Goal: Task Accomplishment & Management: Complete application form

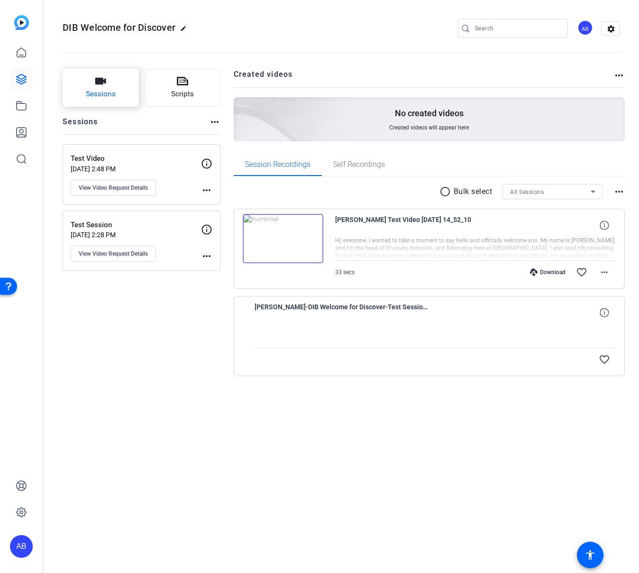
click at [116, 90] on button "Sessions" at bounding box center [101, 88] width 76 height 38
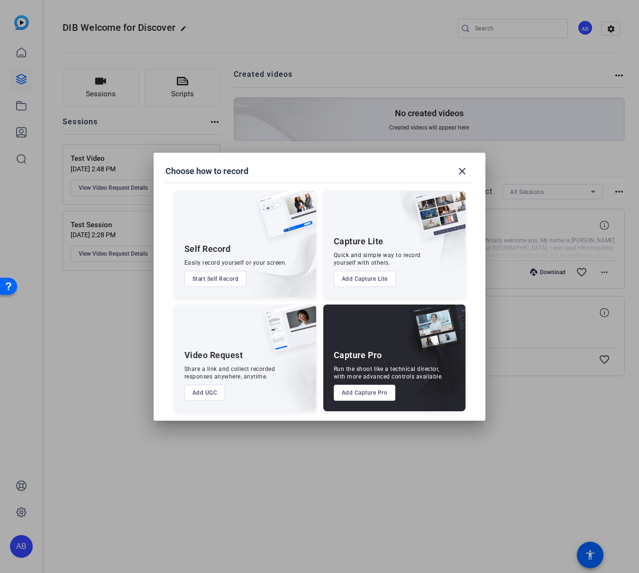
click at [211, 395] on button "Add UGC" at bounding box center [204, 393] width 41 height 16
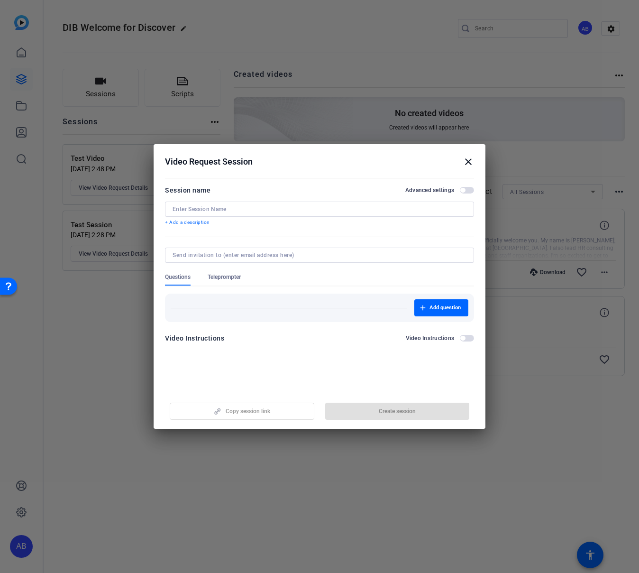
click at [302, 211] on input at bounding box center [320, 209] width 294 height 8
type input "[PERSON_NAME]'s Scripted Recording"
click at [226, 304] on div "Add question" at bounding box center [320, 307] width 298 height 17
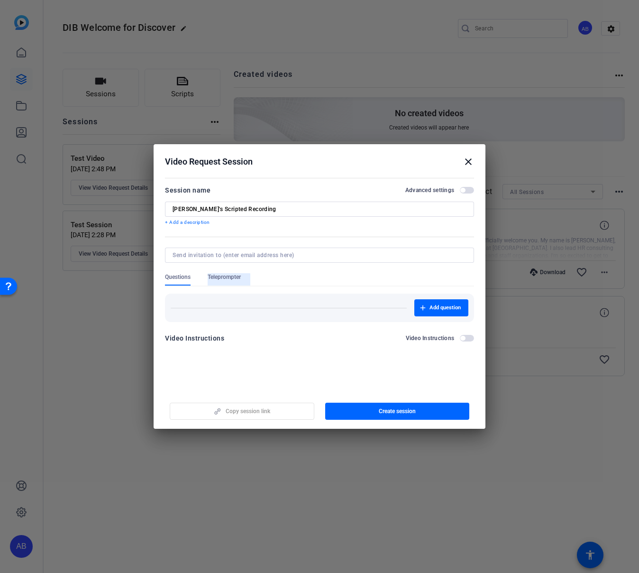
click at [221, 281] on span "Teleprompter" at bounding box center [224, 279] width 33 height 12
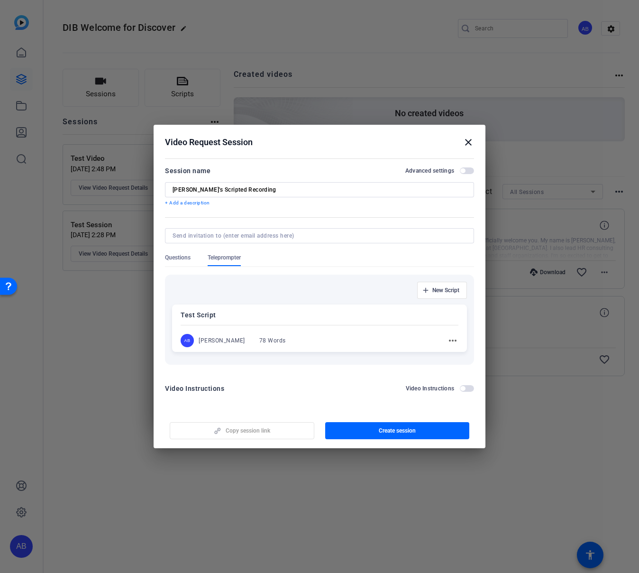
click at [455, 343] on mat-icon "more_horiz" at bounding box center [452, 340] width 11 height 11
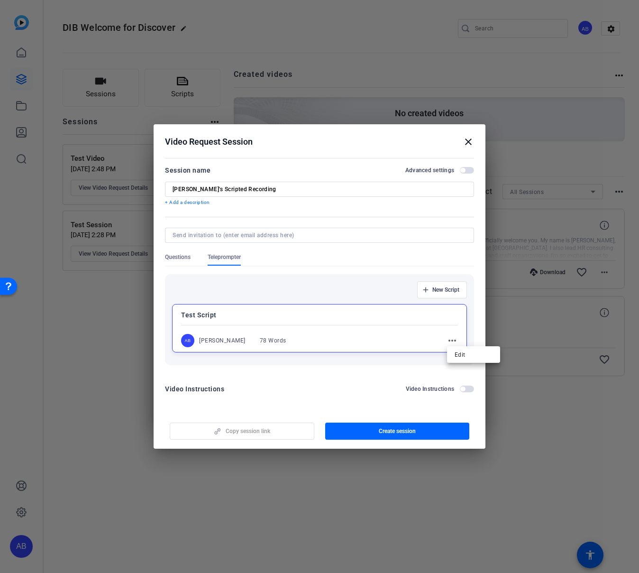
click at [468, 144] on div at bounding box center [319, 286] width 639 height 573
click at [472, 139] on mat-icon "close" at bounding box center [468, 141] width 11 height 11
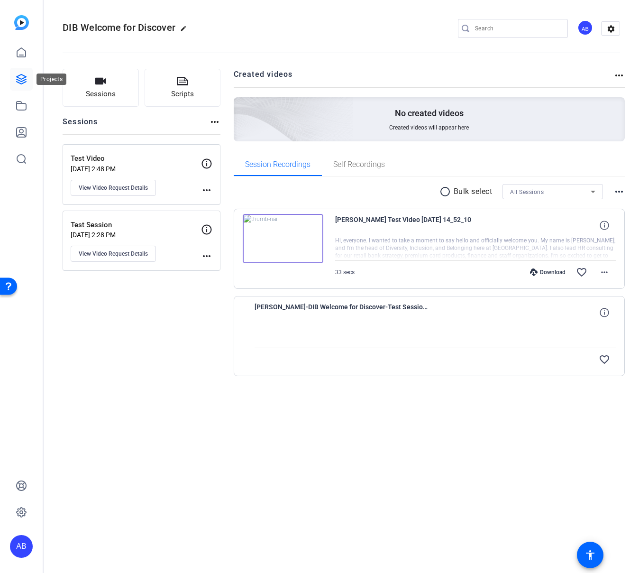
click at [23, 81] on icon at bounding box center [21, 78] width 9 height 9
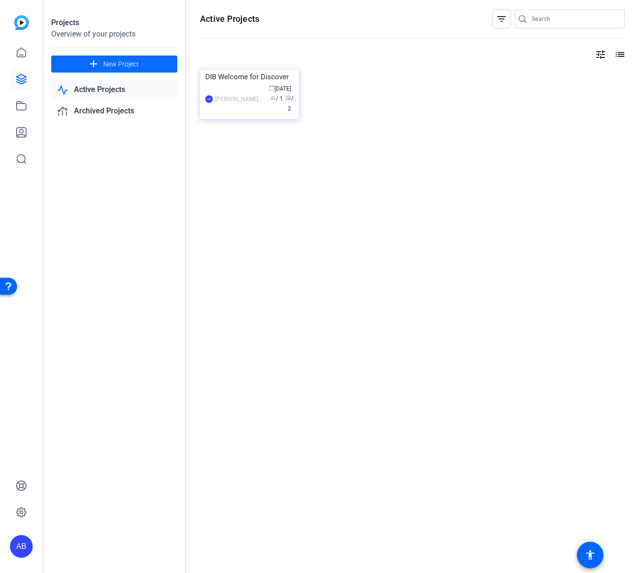
click at [124, 64] on span "New Project" at bounding box center [121, 64] width 36 height 10
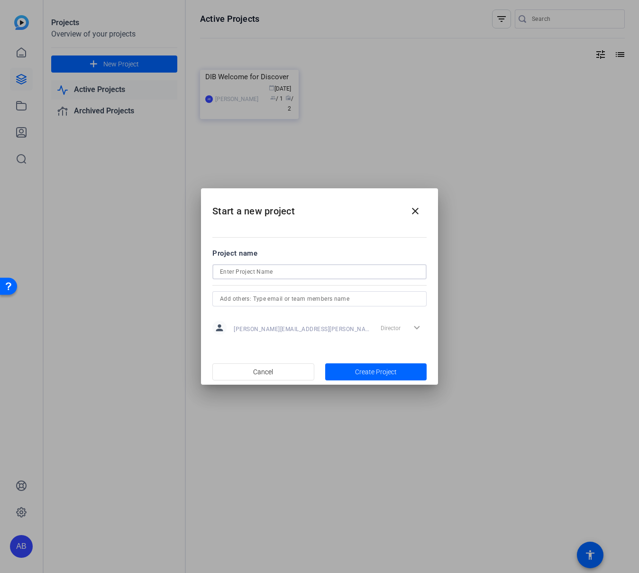
click at [284, 275] on input at bounding box center [319, 271] width 199 height 11
type input "DIB Welcome Video"
click at [417, 326] on div "Director expand_more" at bounding box center [402, 327] width 50 height 17
click at [368, 300] on input "text" at bounding box center [319, 298] width 199 height 11
type input "[PERSON_NAME][EMAIL_ADDRESS][PERSON_NAME][DOMAIN_NAME]"
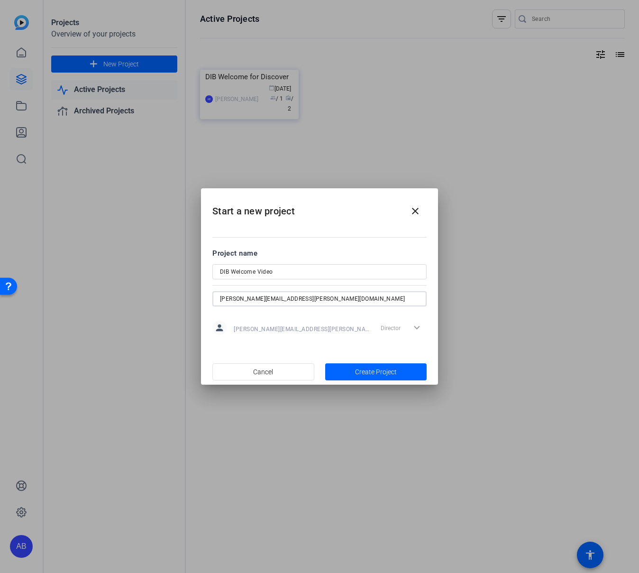
click at [343, 303] on input "[PERSON_NAME][EMAIL_ADDRESS][PERSON_NAME][DOMAIN_NAME]" at bounding box center [319, 298] width 199 height 11
click at [323, 300] on input "[PERSON_NAME][EMAIL_ADDRESS][PERSON_NAME][DOMAIN_NAME]" at bounding box center [319, 298] width 199 height 11
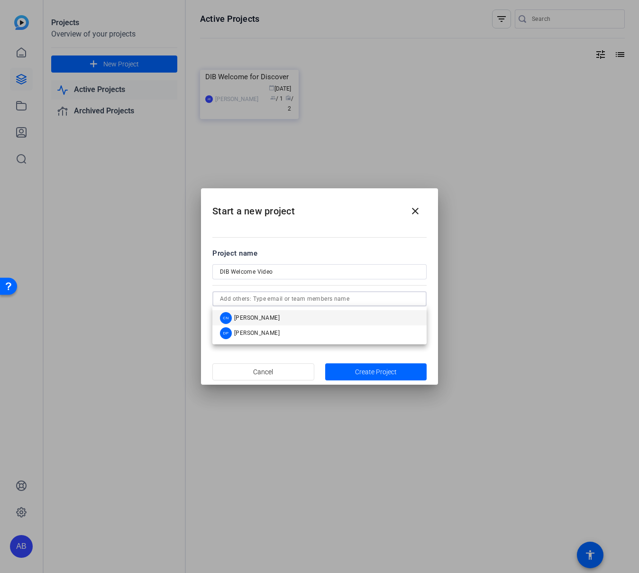
click at [343, 237] on mat-divider at bounding box center [319, 237] width 214 height 0
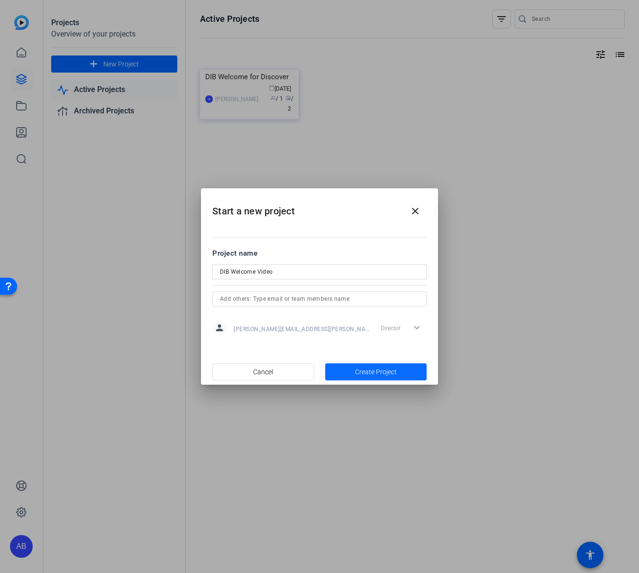
click at [386, 371] on span "Create Project" at bounding box center [376, 372] width 42 height 10
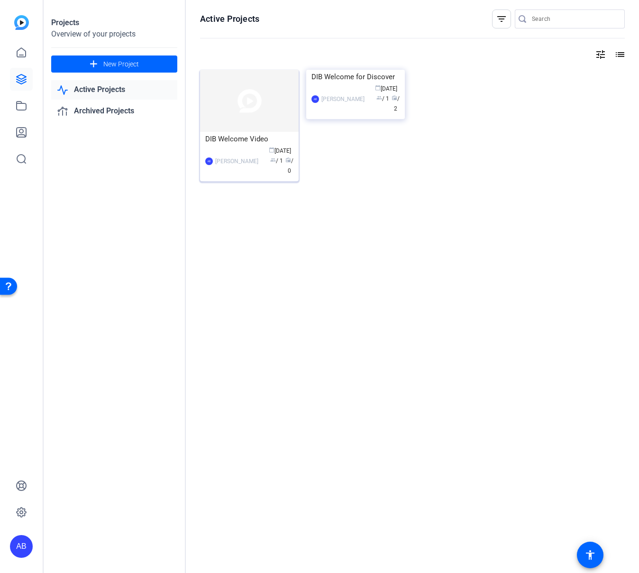
click at [248, 166] on div "AB [PERSON_NAME] calendar_today [DATE] group / 1 radio / 0" at bounding box center [249, 161] width 88 height 30
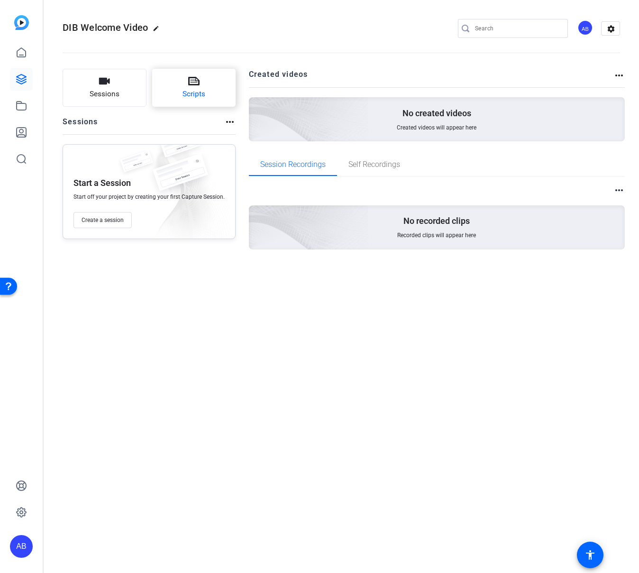
click at [205, 91] on button "Scripts" at bounding box center [194, 88] width 84 height 38
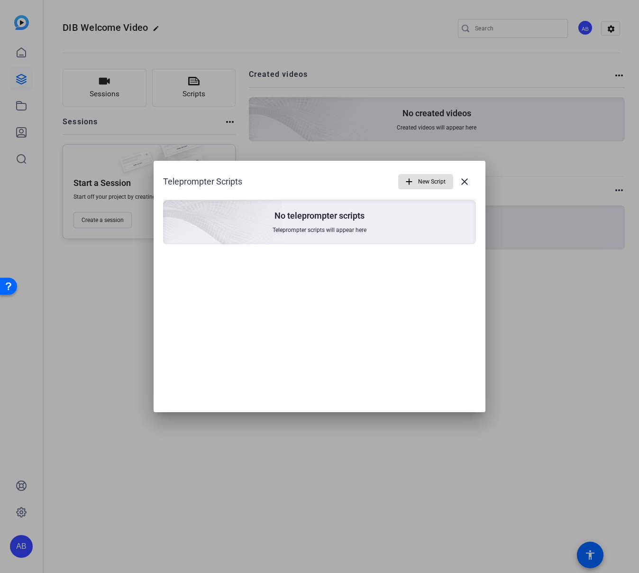
click at [431, 186] on span "New Script" at bounding box center [432, 182] width 28 height 18
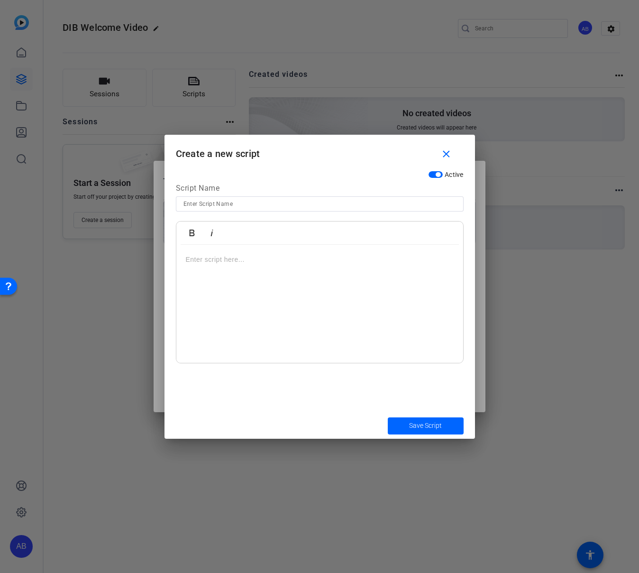
click at [239, 206] on input at bounding box center [320, 203] width 273 height 11
type input "[PERSON_NAME]'s Script"
click at [285, 291] on div at bounding box center [319, 304] width 287 height 119
drag, startPoint x: 278, startPoint y: 273, endPoint x: 161, endPoint y: 259, distance: 117.9
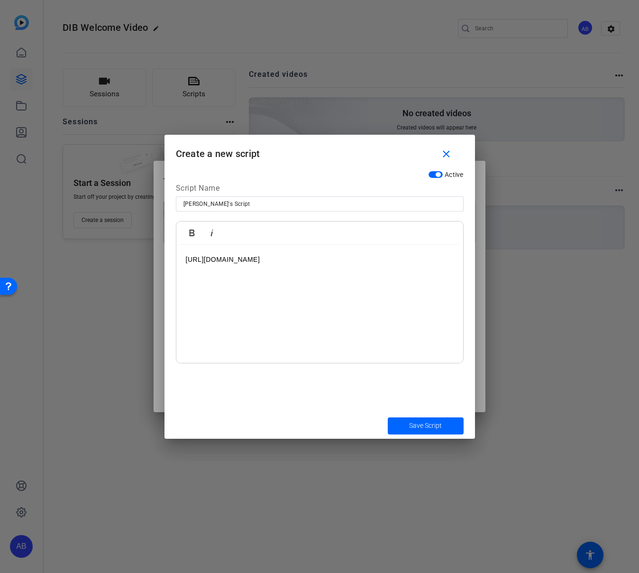
click at [161, 259] on div "Teleprompter Scripts add New Script close No teleprompter scripts Teleprompter …" at bounding box center [319, 286] width 639 height 573
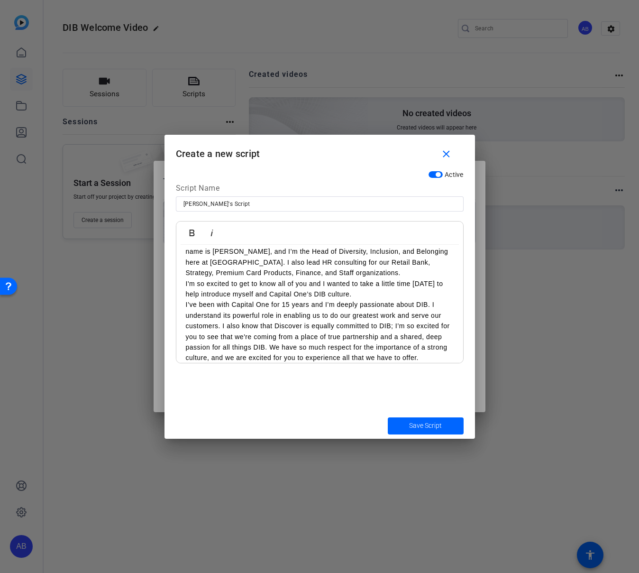
scroll to position [0, 0]
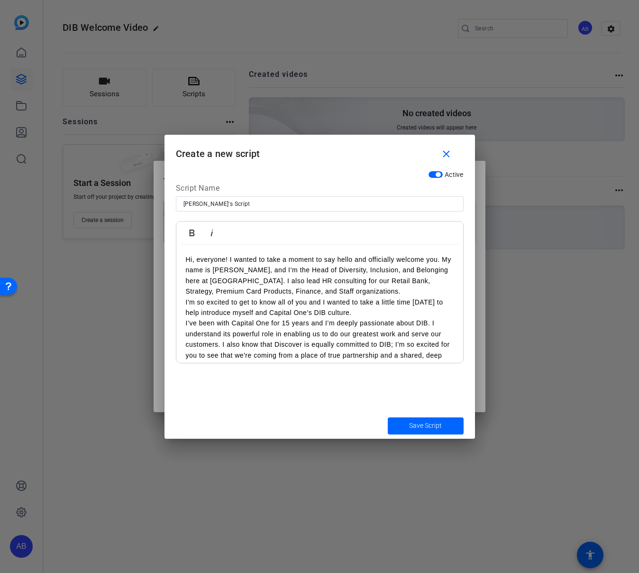
click at [184, 303] on div "Hi, everyone! I wanted to take a moment to say hello and officially welcome you…" at bounding box center [319, 318] width 287 height 147
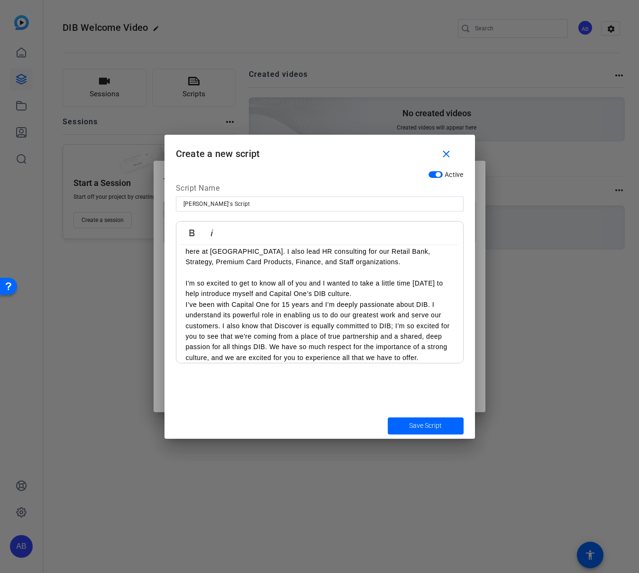
scroll to position [36, 0]
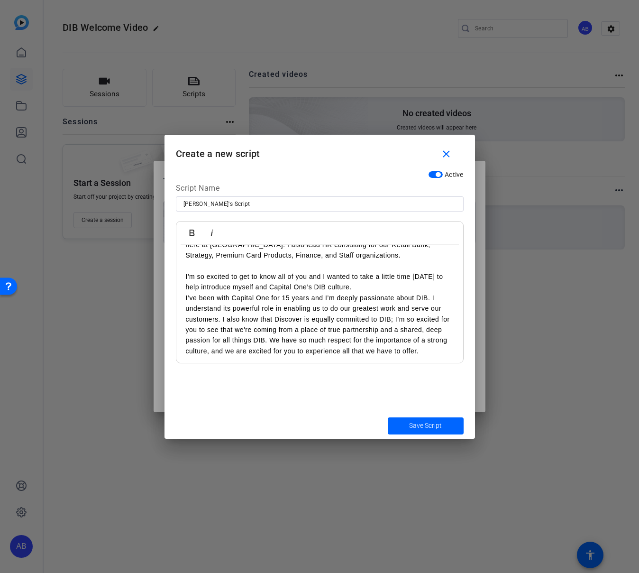
click at [184, 297] on div "Hi, everyone! I wanted to take a moment to say hello and officially welcome you…" at bounding box center [319, 287] width 287 height 157
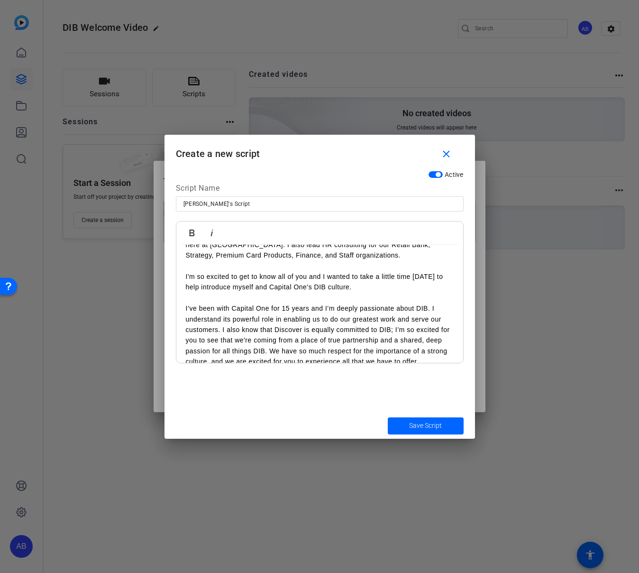
scroll to position [49, 0]
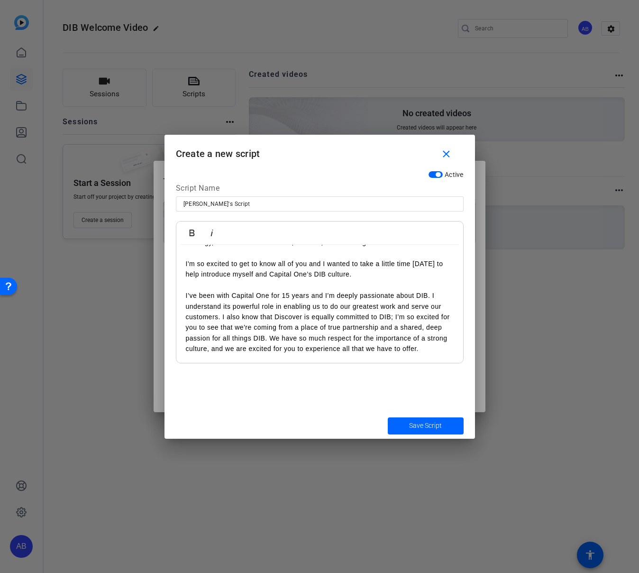
drag, startPoint x: 395, startPoint y: 317, endPoint x: 401, endPoint y: 339, distance: 22.5
click at [395, 317] on p "I’ve been with Capital One for 15 years and I’m deeply passionate about DIB. I …" at bounding box center [320, 322] width 268 height 64
drag, startPoint x: 440, startPoint y: 316, endPoint x: 416, endPoint y: 317, distance: 23.3
click at [416, 317] on p "I’ve been with Capital One for 15 years and I’m deeply passionate about DIB. I …" at bounding box center [320, 322] width 268 height 64
drag, startPoint x: 422, startPoint y: 350, endPoint x: 433, endPoint y: 353, distance: 11.9
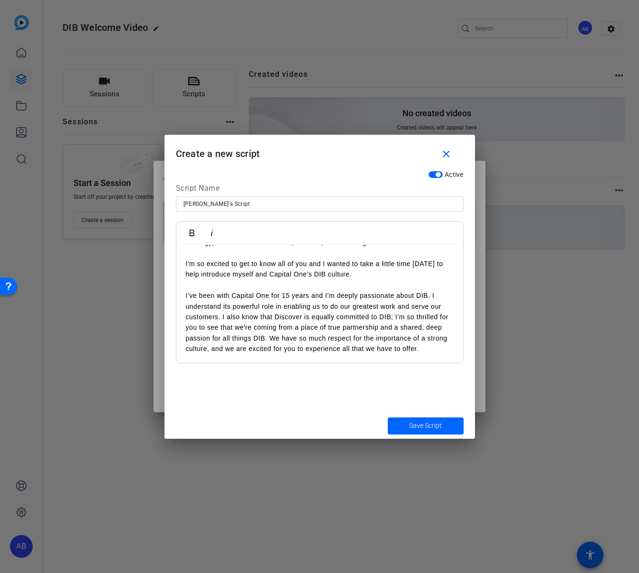
click at [421, 350] on p "I’ve been with Capital One for 15 years and I’m deeply passionate about DIB. I …" at bounding box center [320, 322] width 268 height 64
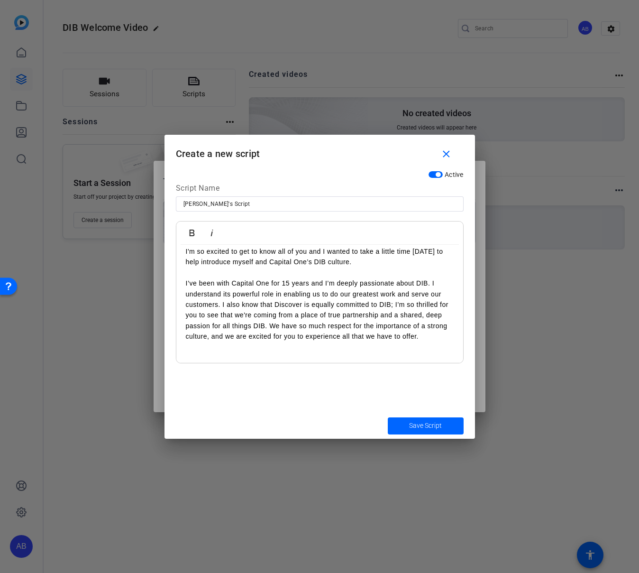
click at [252, 357] on p at bounding box center [320, 357] width 268 height 10
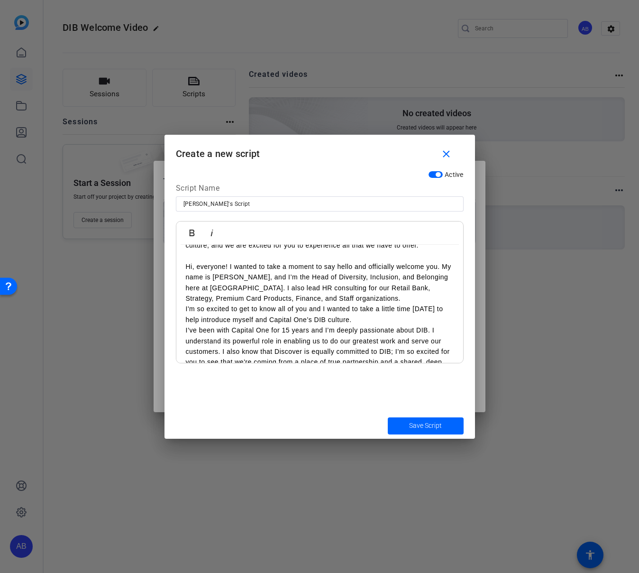
scroll to position [187, 0]
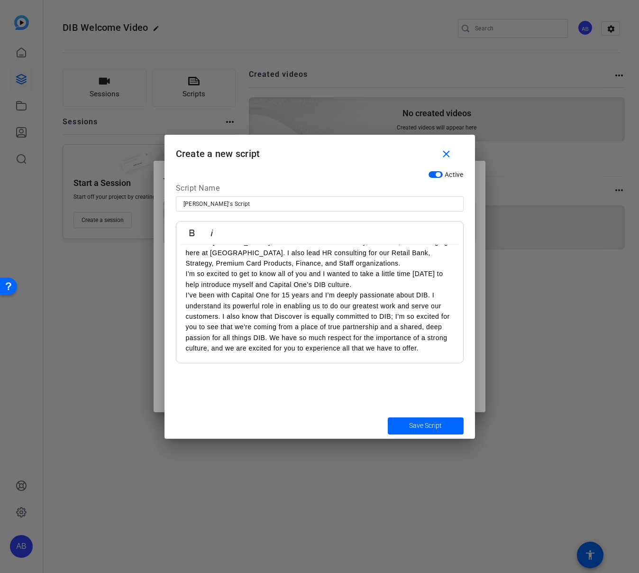
click at [181, 294] on div "Hi, everyone! I wanted to take a moment to say hello and officially welcome you…" at bounding box center [319, 210] width 287 height 306
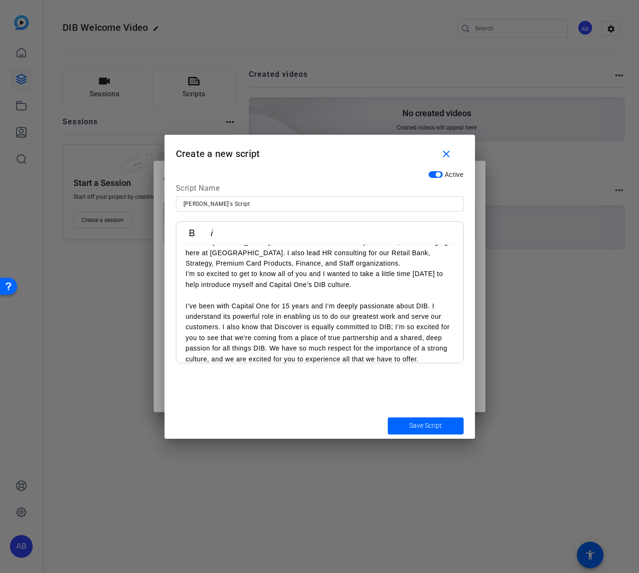
scroll to position [198, 0]
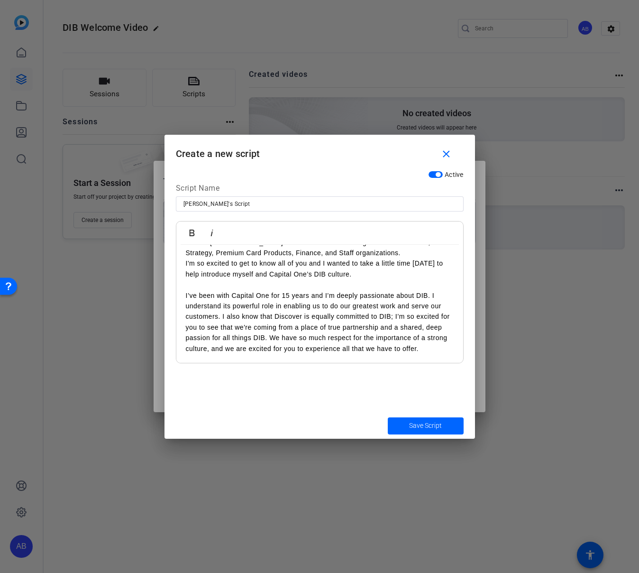
drag, startPoint x: 428, startPoint y: 345, endPoint x: 433, endPoint y: 352, distance: 8.5
click at [428, 346] on p "I’ve been with Capital One for 15 years and I’m deeply passionate about DIB. I …" at bounding box center [320, 322] width 268 height 64
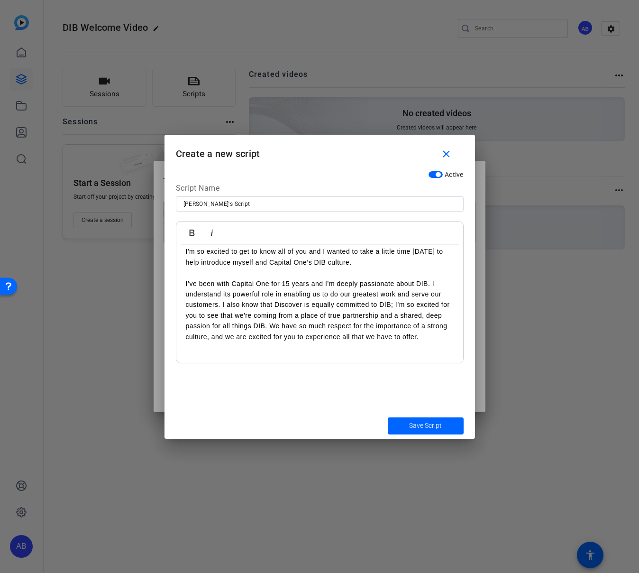
click at [346, 354] on p at bounding box center [320, 357] width 268 height 10
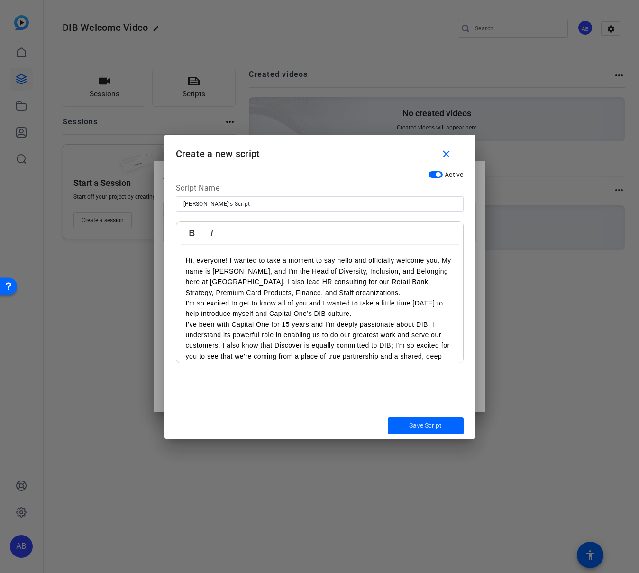
scroll to position [336, 0]
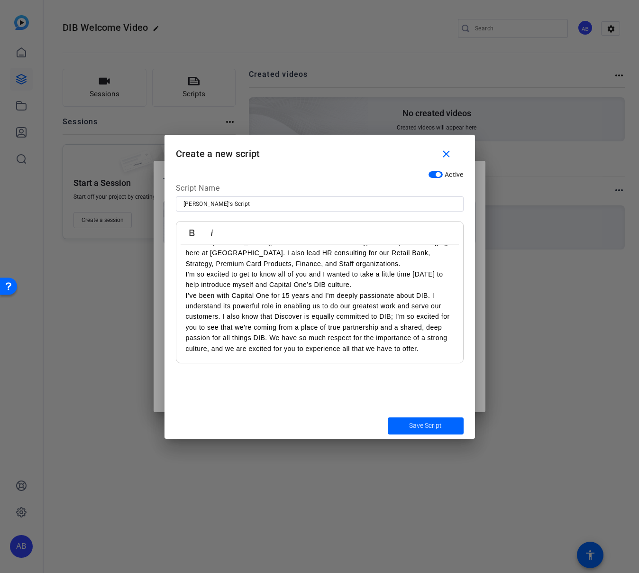
click at [185, 295] on div "Hi, everyone! I wanted to take a moment to say hello and officially welcome you…" at bounding box center [319, 136] width 287 height 454
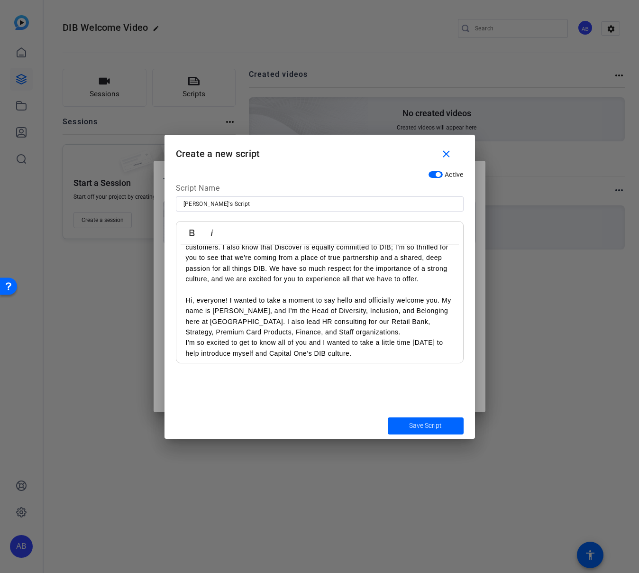
scroll to position [0, 0]
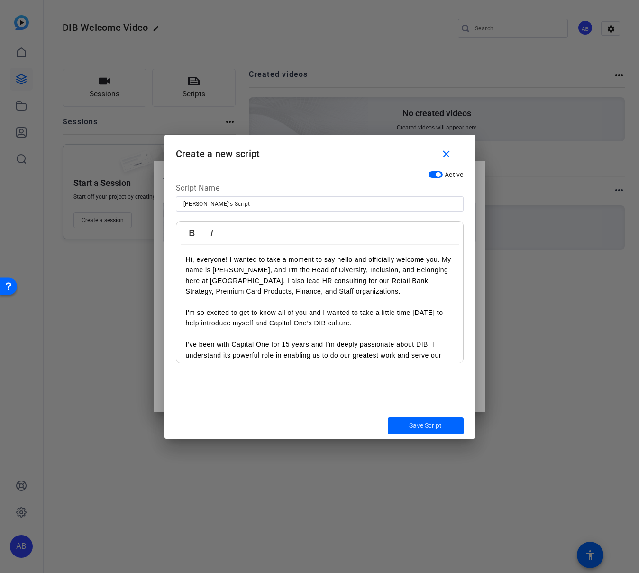
drag, startPoint x: 427, startPoint y: 350, endPoint x: 154, endPoint y: 227, distance: 300.1
click at [154, 227] on div "Teleprompter Scripts add New Script close No teleprompter scripts Teleprompter …" at bounding box center [319, 286] width 639 height 573
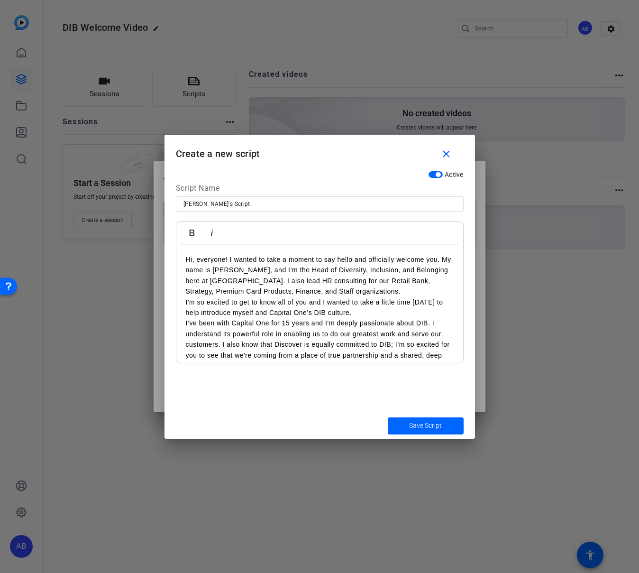
click at [181, 299] on div "Hi, everyone! I wanted to take a moment to say hello and officially welcome you…" at bounding box center [319, 318] width 287 height 147
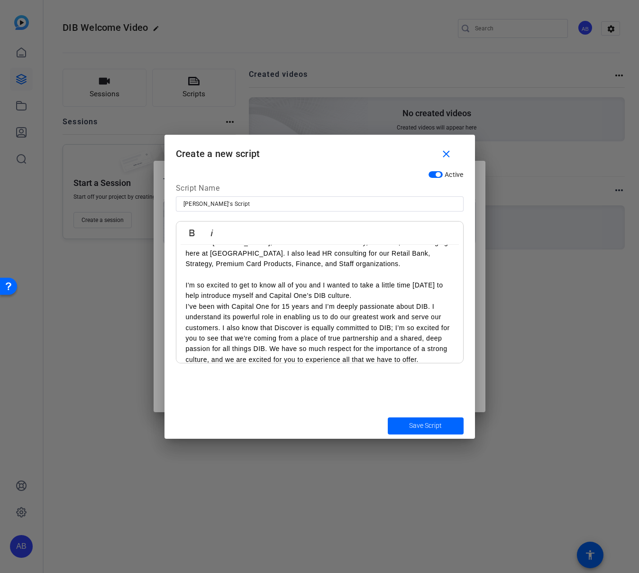
scroll to position [36, 0]
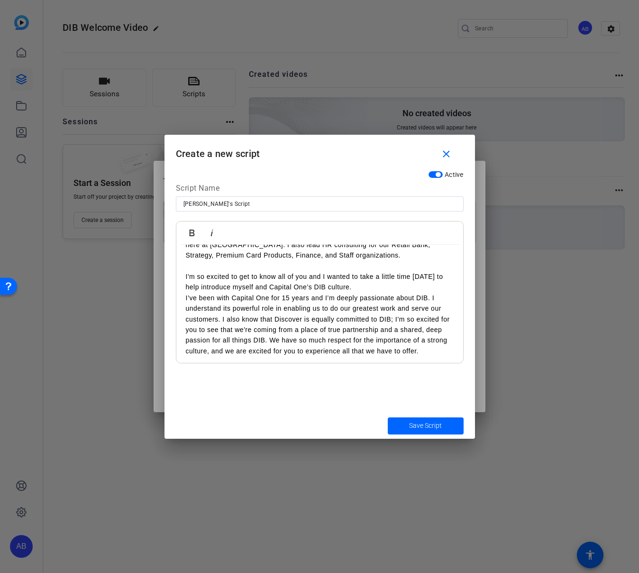
click at [183, 296] on div "Hi, everyone! I wanted to take a moment to say hello and officially welcome you…" at bounding box center [319, 287] width 287 height 157
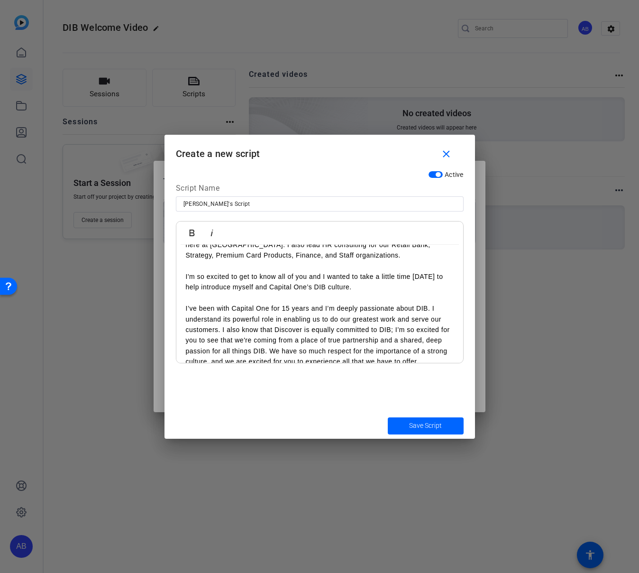
scroll to position [49, 0]
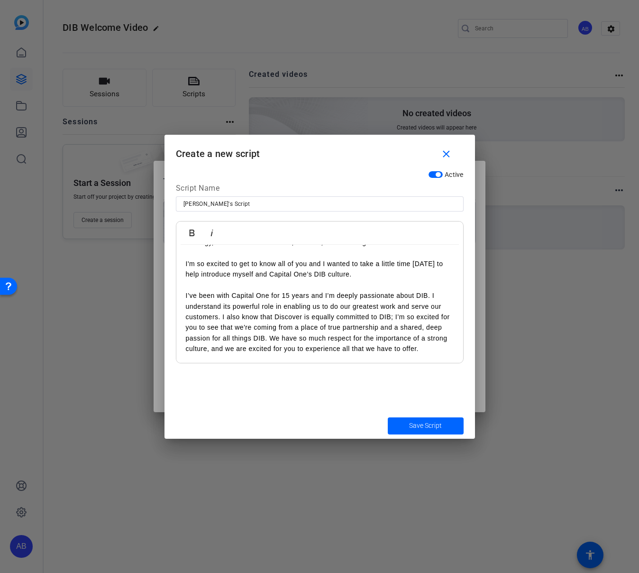
click at [431, 349] on p "I’ve been with Capital One for 15 years and I’m deeply passionate about DIB. I …" at bounding box center [320, 322] width 268 height 64
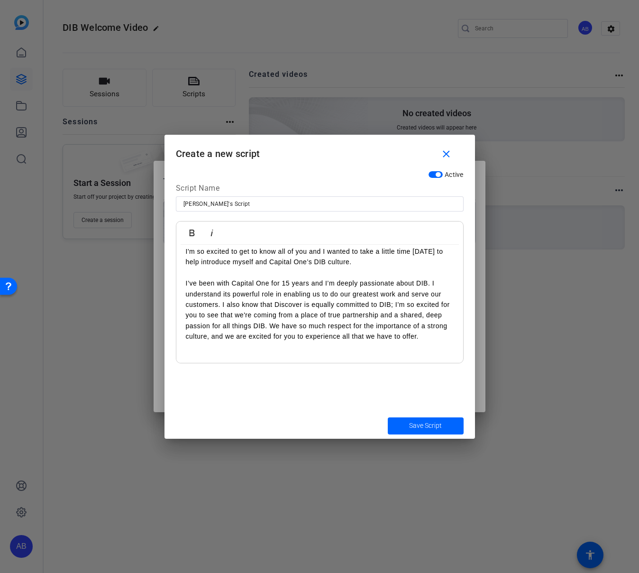
click at [258, 355] on p at bounding box center [320, 357] width 268 height 10
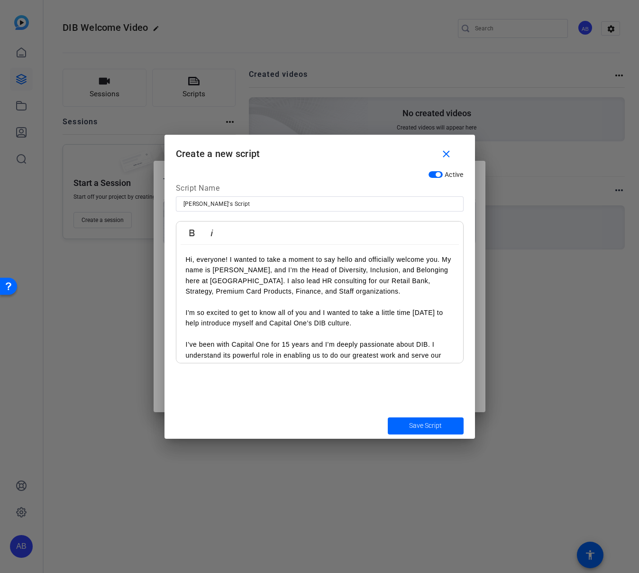
scroll to position [187, 0]
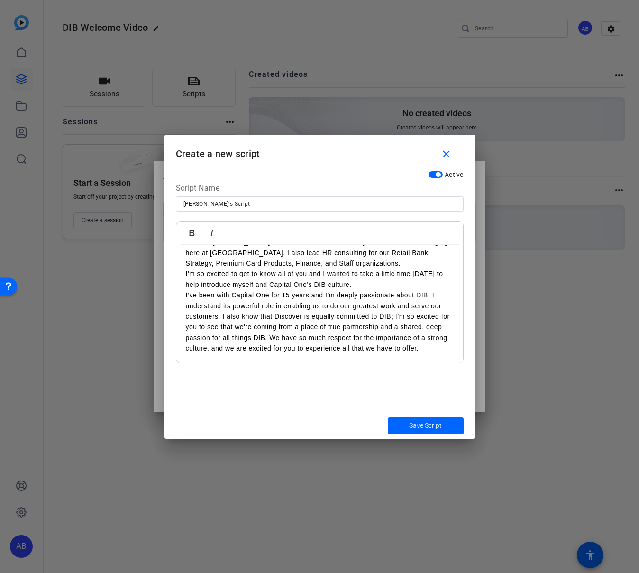
drag, startPoint x: 183, startPoint y: 257, endPoint x: 350, endPoint y: 410, distance: 226.9
click at [350, 410] on div "Active Script Name [PERSON_NAME]'s Script Bold Italic Hi, everyone! I wanted to…" at bounding box center [320, 289] width 311 height 247
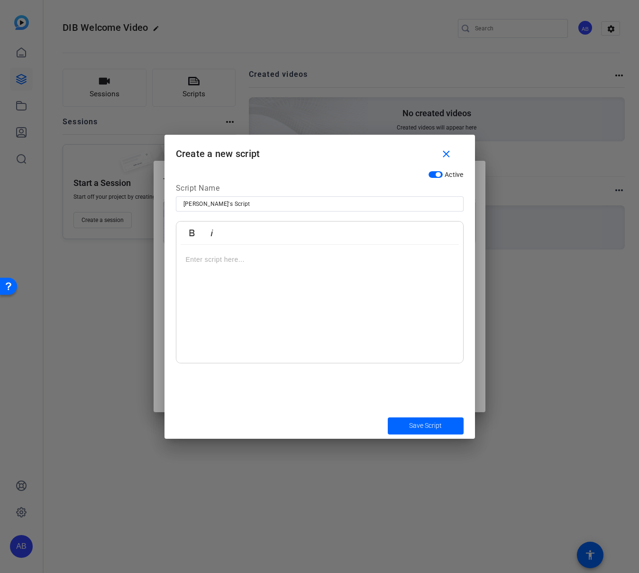
click at [268, 284] on div at bounding box center [319, 304] width 287 height 119
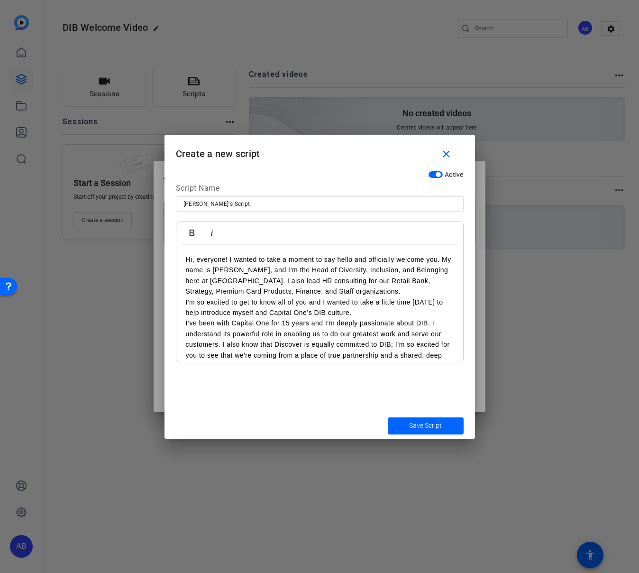
click at [377, 293] on p "Hi, everyone! I wanted to take a moment to say hello and officially welcome you…" at bounding box center [320, 275] width 268 height 43
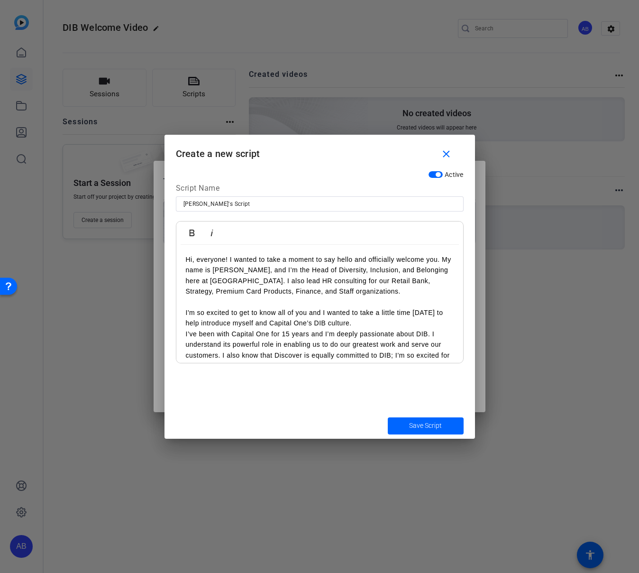
click at [368, 321] on p "I'm so excited to get to know all of you and I wanted to take a little time [DA…" at bounding box center [320, 317] width 268 height 21
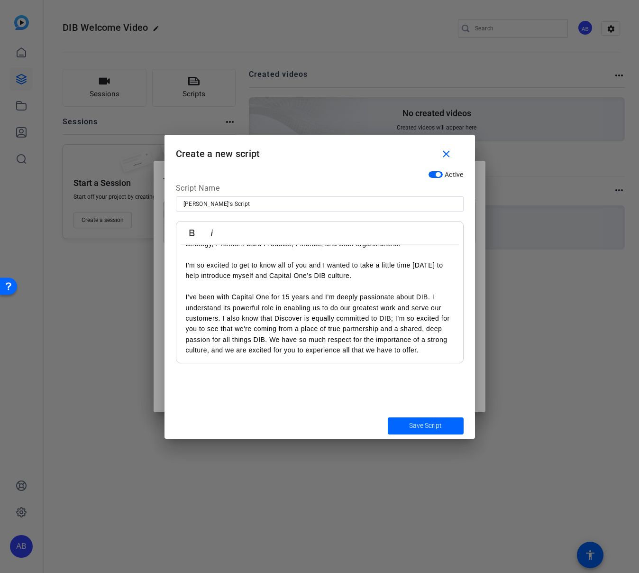
scroll to position [49, 0]
click at [432, 349] on p "I’ve been with Capital One for 15 years and I’m deeply passionate about DIB. I …" at bounding box center [320, 322] width 268 height 64
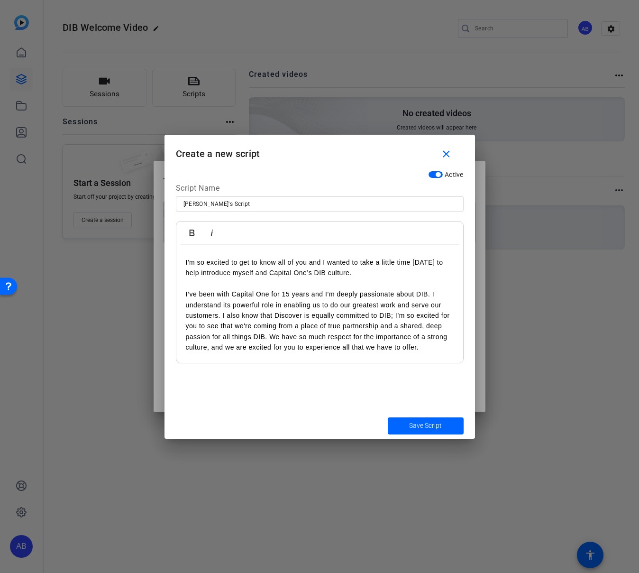
scroll to position [61, 0]
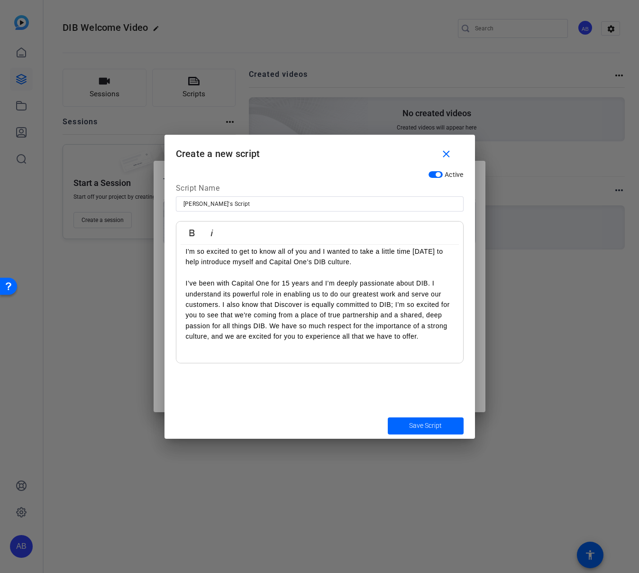
click at [227, 350] on p at bounding box center [320, 346] width 268 height 10
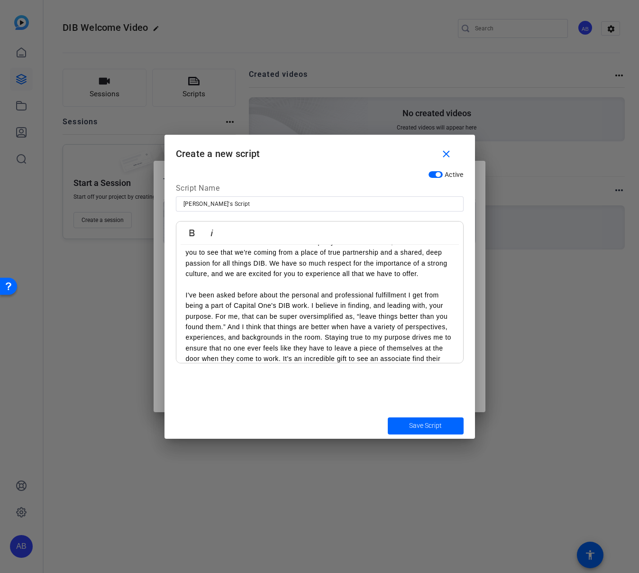
scroll to position [155, 0]
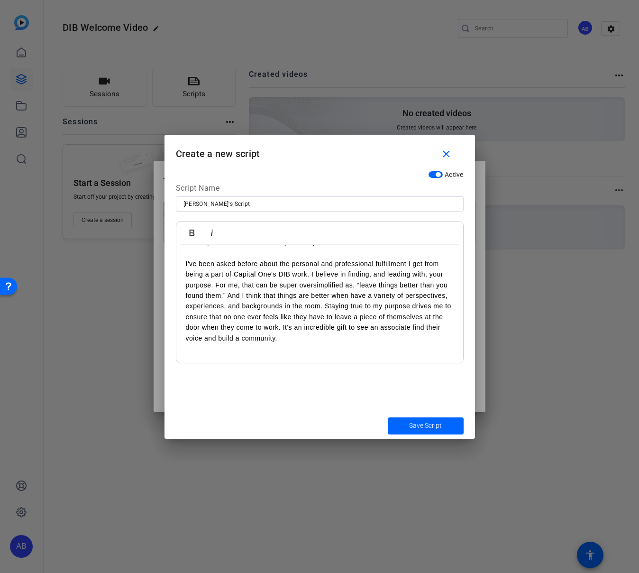
click at [289, 348] on p at bounding box center [320, 348] width 268 height 10
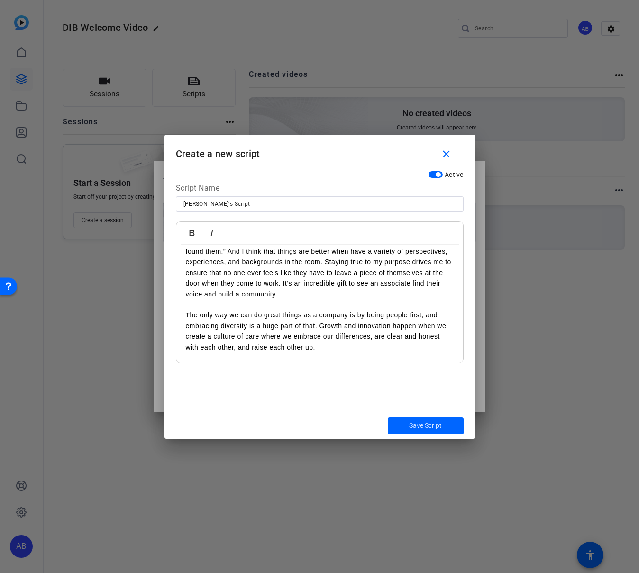
scroll to position [210, 0]
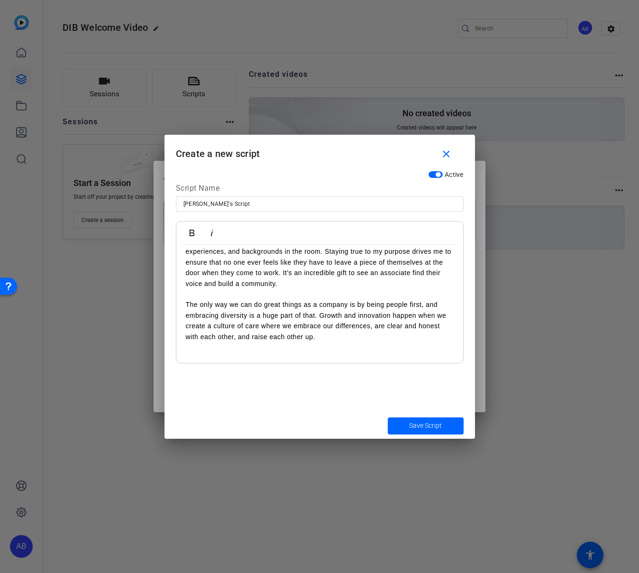
click at [296, 346] on p at bounding box center [320, 347] width 268 height 10
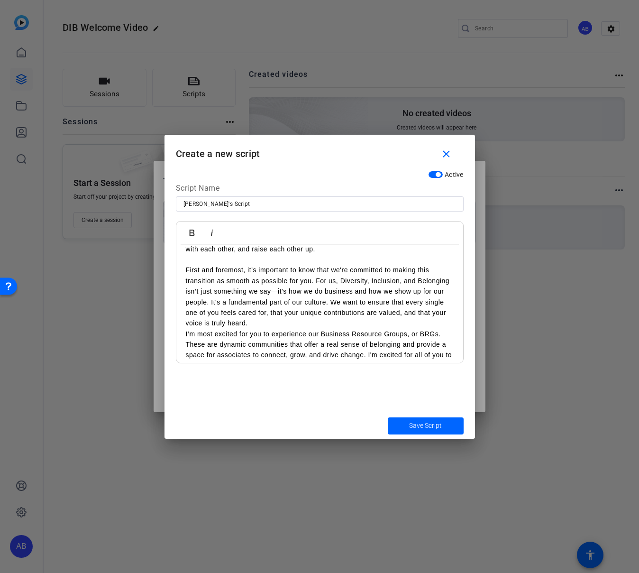
scroll to position [294, 0]
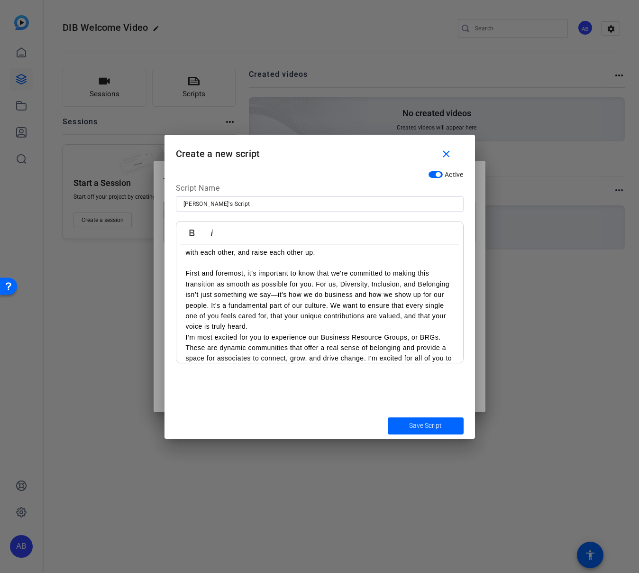
click at [250, 328] on p "First and foremost, it’s important to know that we're committed to making this …" at bounding box center [320, 300] width 268 height 64
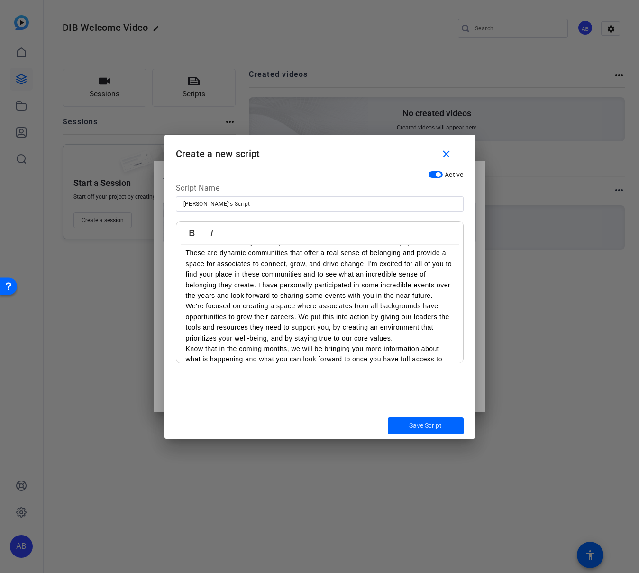
scroll to position [423, 0]
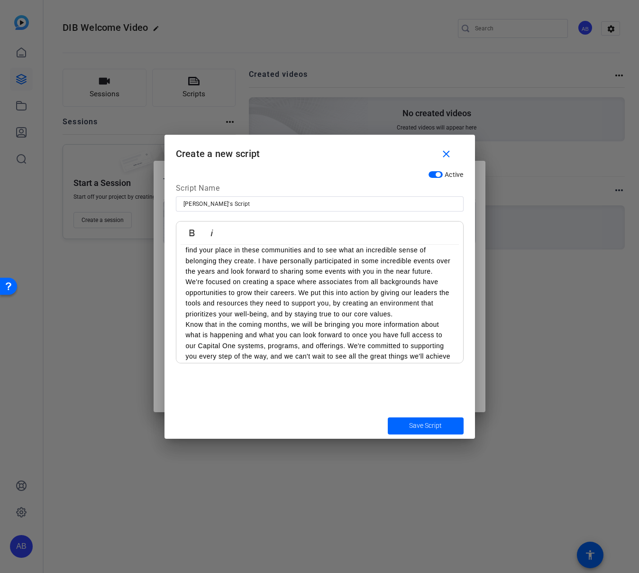
click at [418, 315] on p "We're focused on creating a space where associates from all backgrounds have op…" at bounding box center [320, 297] width 268 height 43
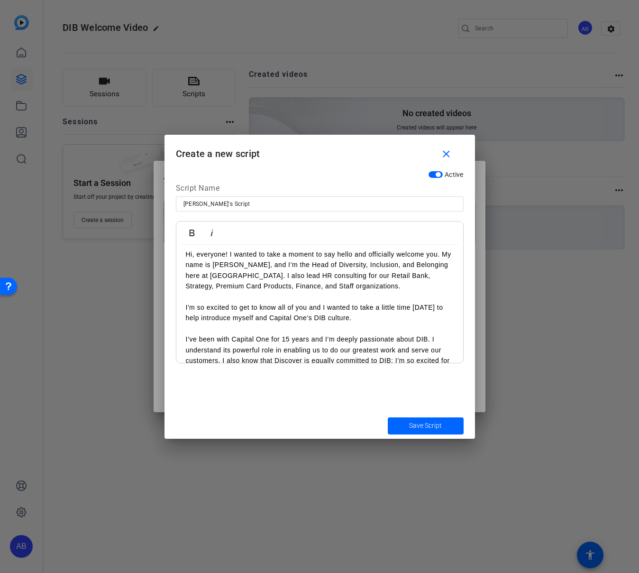
scroll to position [0, 0]
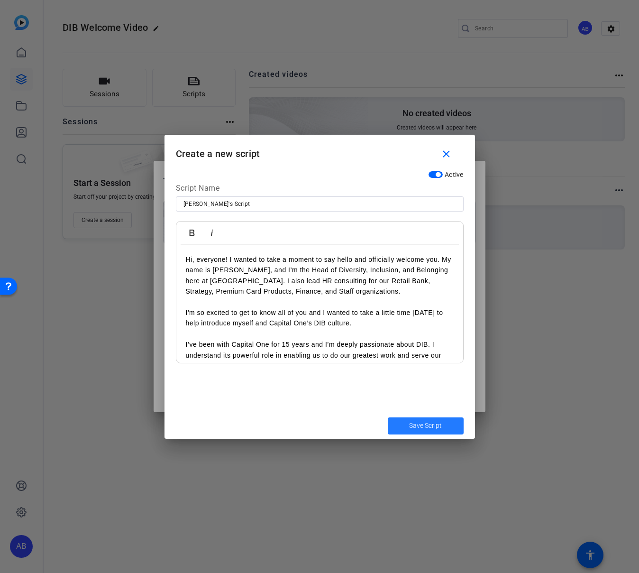
click at [422, 429] on span "Save Script" at bounding box center [425, 426] width 33 height 10
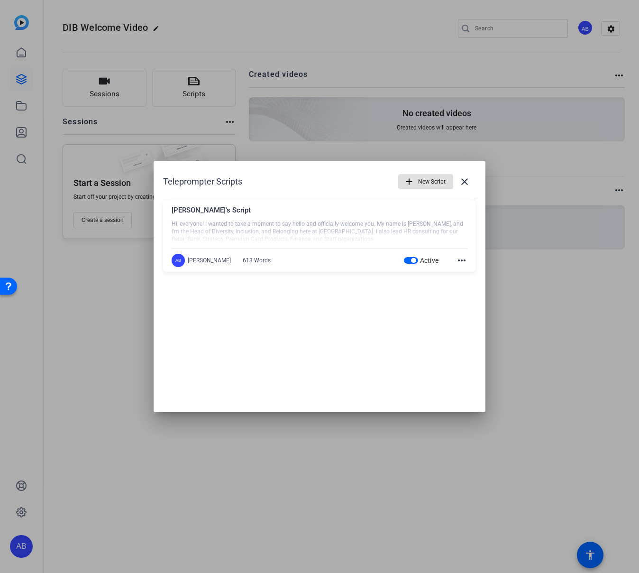
drag, startPoint x: 465, startPoint y: 190, endPoint x: 468, endPoint y: 196, distance: 7.0
click at [465, 190] on span at bounding box center [464, 181] width 23 height 23
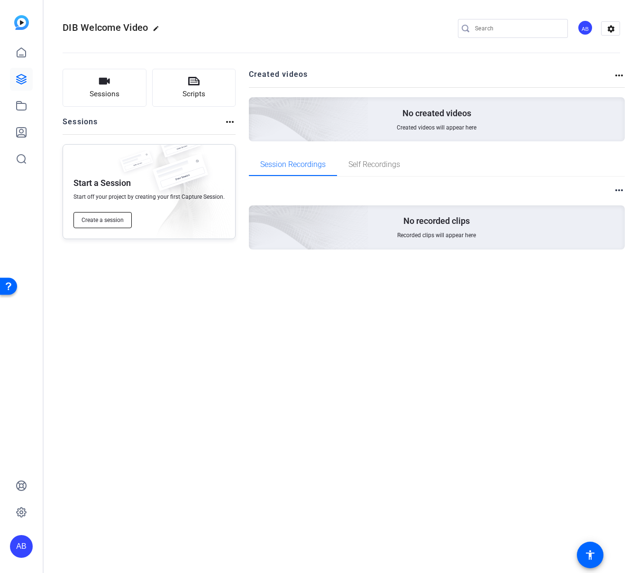
click at [112, 222] on span "Create a session" at bounding box center [103, 220] width 42 height 8
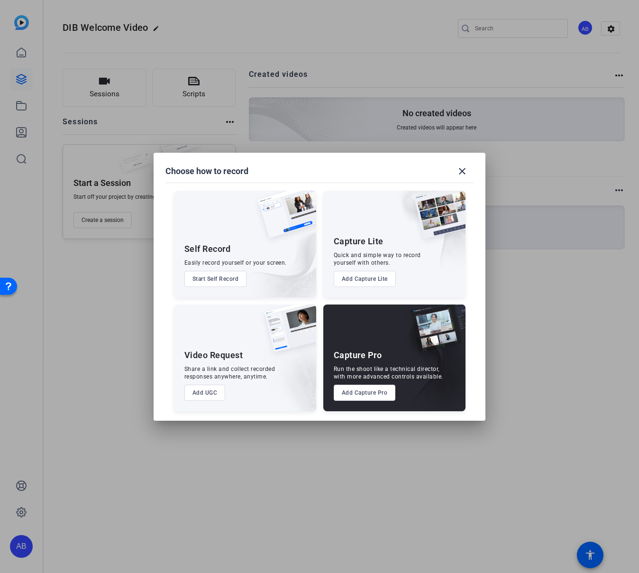
click at [203, 397] on button "Add UGC" at bounding box center [204, 393] width 41 height 16
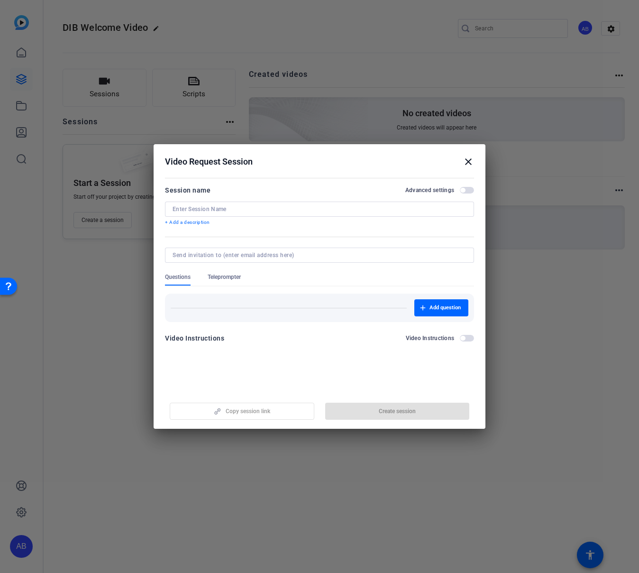
click at [215, 207] on input at bounding box center [320, 209] width 294 height 8
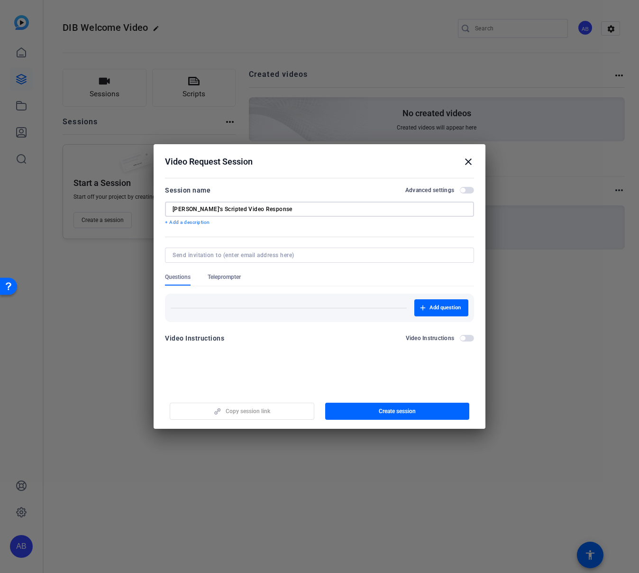
type input "[PERSON_NAME]'s Scripted Video Response"
click at [465, 192] on span "button" at bounding box center [462, 190] width 5 height 5
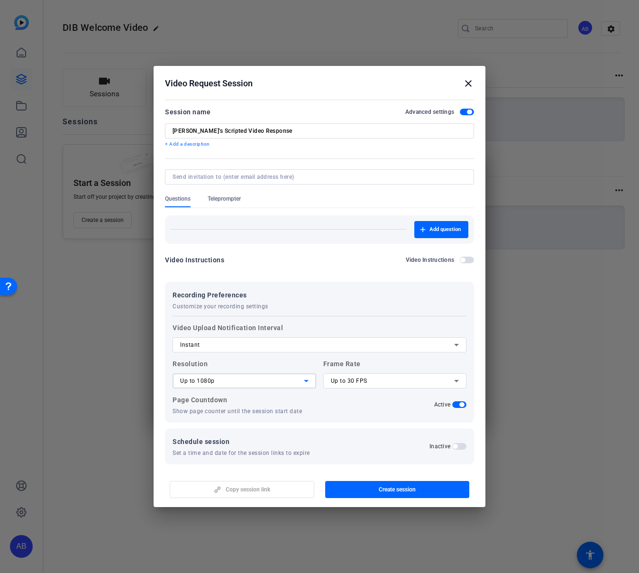
click at [302, 385] on icon at bounding box center [306, 380] width 11 height 11
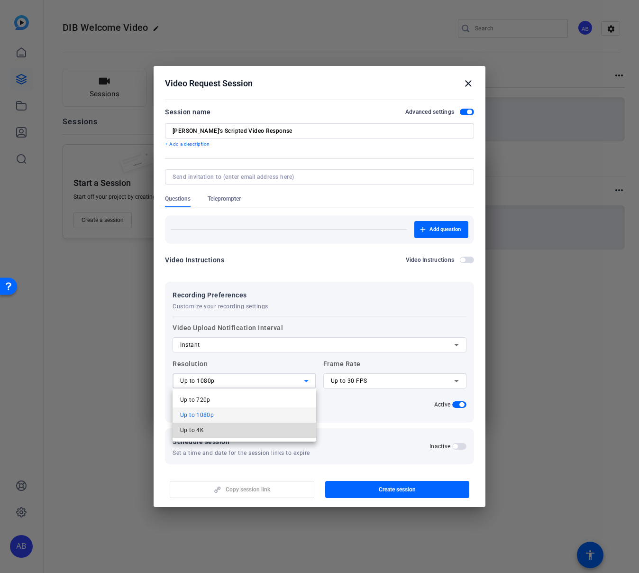
click at [288, 423] on mat-option "Up to 4K" at bounding box center [245, 430] width 144 height 15
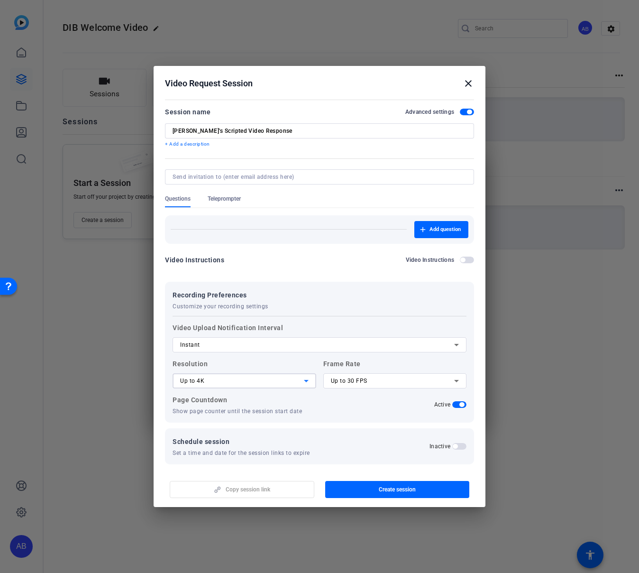
click at [392, 383] on div "Up to 30 FPS" at bounding box center [393, 380] width 124 height 11
click at [383, 431] on mat-option "Up to 60 FPS" at bounding box center [395, 430] width 144 height 15
click at [470, 260] on span "button" at bounding box center [467, 260] width 14 height 7
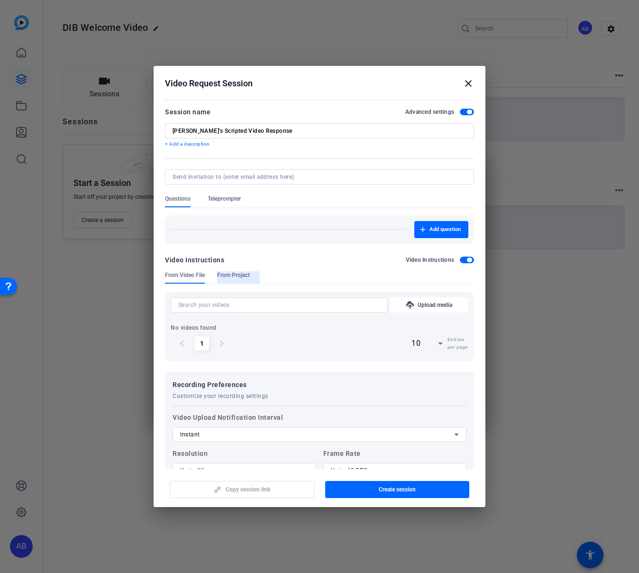
click at [233, 278] on span "From Project" at bounding box center [233, 275] width 33 height 8
click at [184, 281] on span "From Video File" at bounding box center [185, 277] width 40 height 12
click at [468, 258] on span "button" at bounding box center [469, 260] width 5 height 5
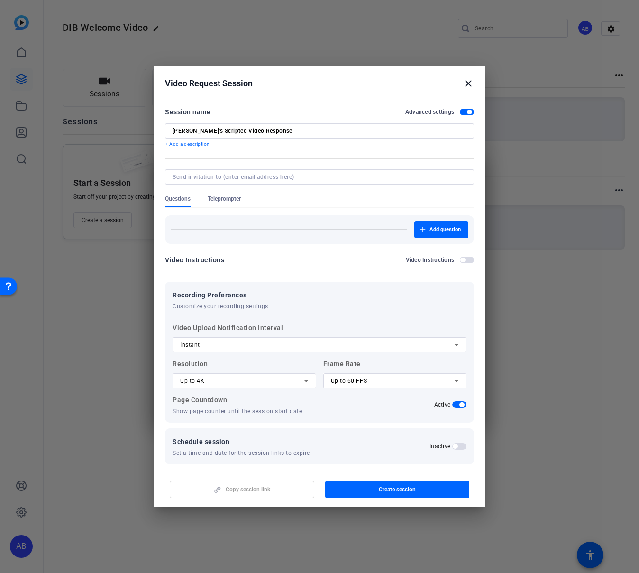
scroll to position [6, 0]
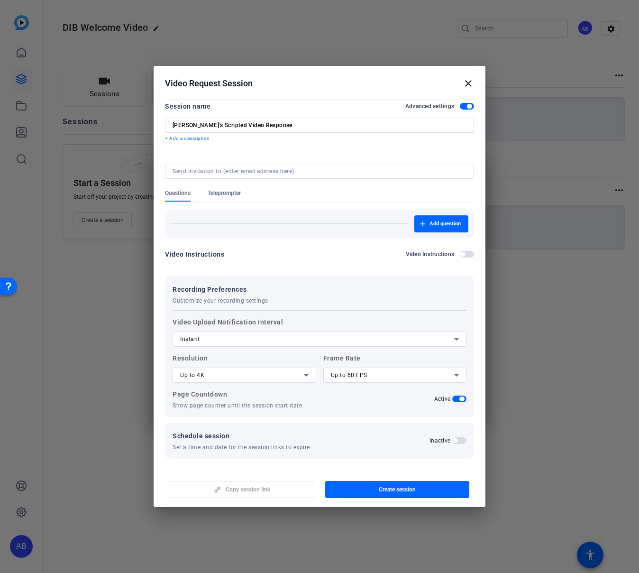
click at [461, 254] on span "button" at bounding box center [462, 254] width 5 height 5
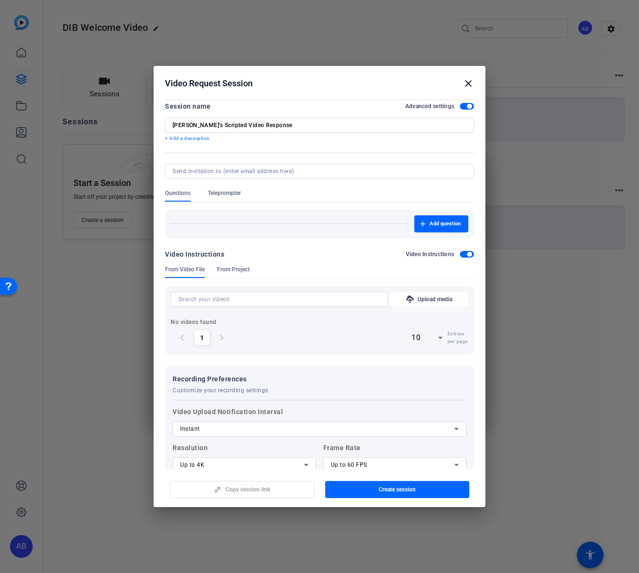
click at [461, 254] on span "button" at bounding box center [467, 254] width 14 height 7
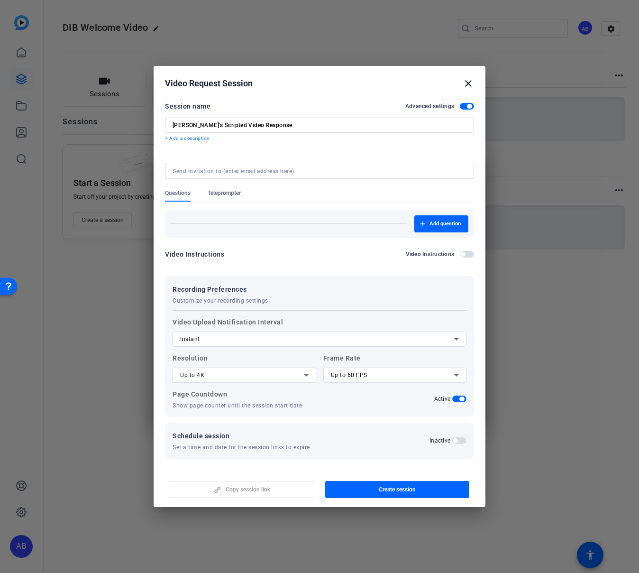
scroll to position [0, 0]
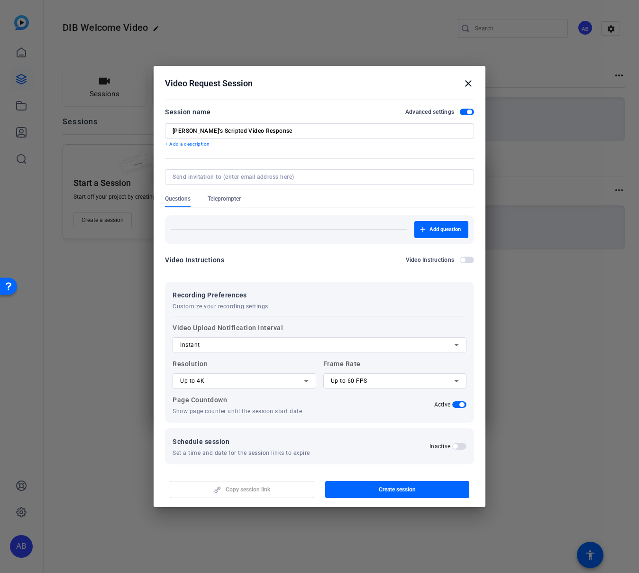
drag, startPoint x: 213, startPoint y: 195, endPoint x: 240, endPoint y: 213, distance: 32.5
click at [213, 195] on span "Teleprompter" at bounding box center [224, 199] width 33 height 8
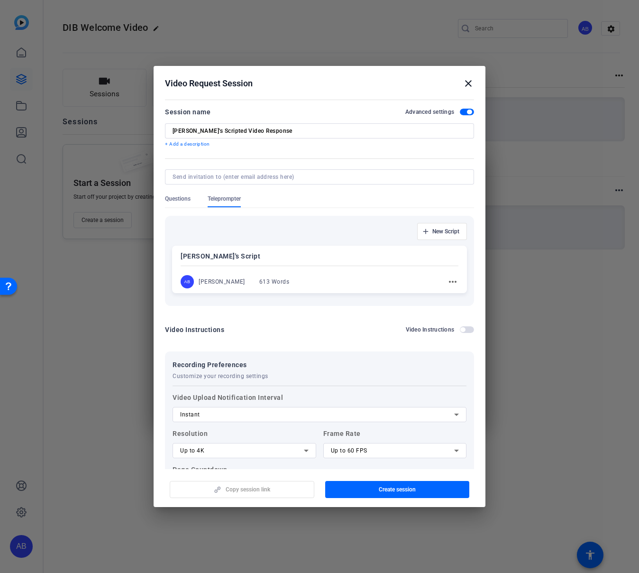
drag, startPoint x: 262, startPoint y: 178, endPoint x: 279, endPoint y: 179, distance: 16.6
click at [262, 178] on input at bounding box center [318, 177] width 290 height 8
click at [239, 176] on input at bounding box center [318, 177] width 290 height 8
type input "[PERSON_NAME][EMAIL_ADDRESS][PERSON_NAME][DOMAIN_NAME]"
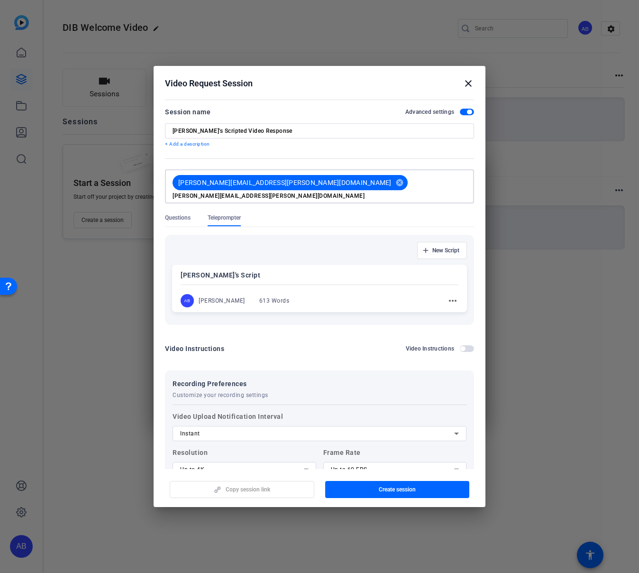
type input "[PERSON_NAME][EMAIL_ADDRESS][PERSON_NAME][DOMAIN_NAME]"
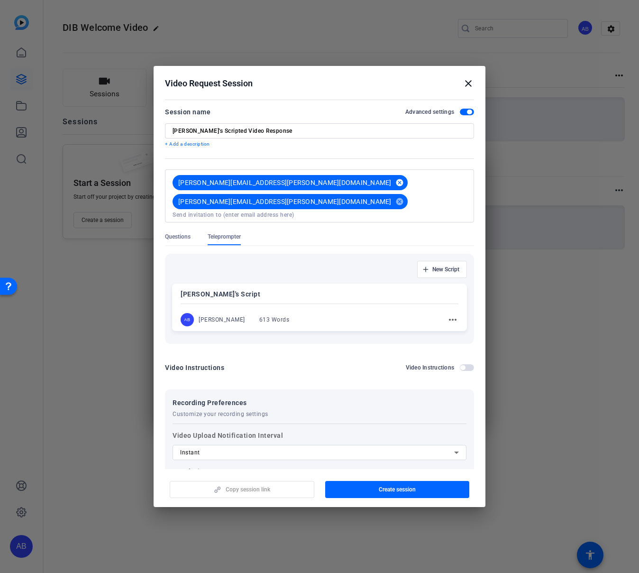
drag, startPoint x: 271, startPoint y: 182, endPoint x: 270, endPoint y: 193, distance: 10.5
click at [392, 182] on mat-icon "cancel" at bounding box center [400, 182] width 16 height 9
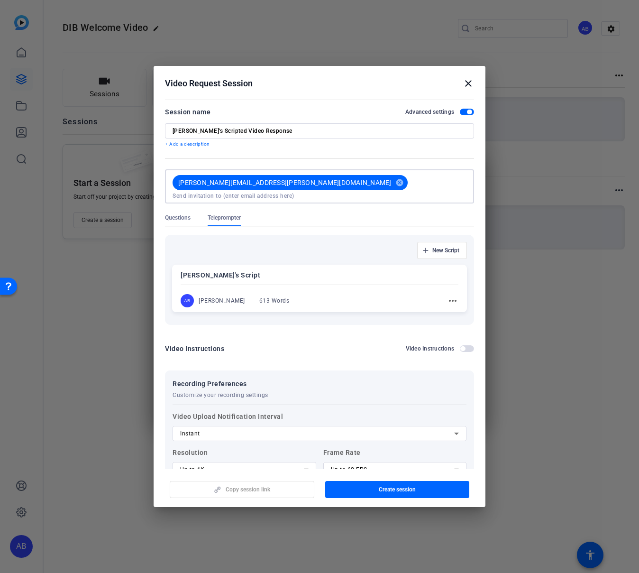
drag, startPoint x: 325, startPoint y: 174, endPoint x: 323, endPoint y: 181, distance: 6.8
click at [324, 192] on input at bounding box center [320, 196] width 294 height 8
paste input "[PERSON_NAME][EMAIL_ADDRESS][PERSON_NAME][DOMAIN_NAME]"
type input "[PERSON_NAME][EMAIL_ADDRESS][PERSON_NAME][DOMAIN_NAME]"
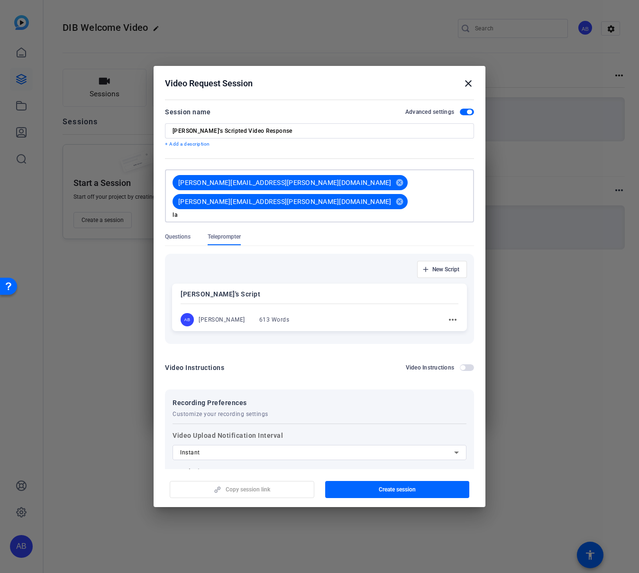
type input "l"
click at [317, 362] on div "Video Instructions Video Instructions" at bounding box center [319, 367] width 309 height 11
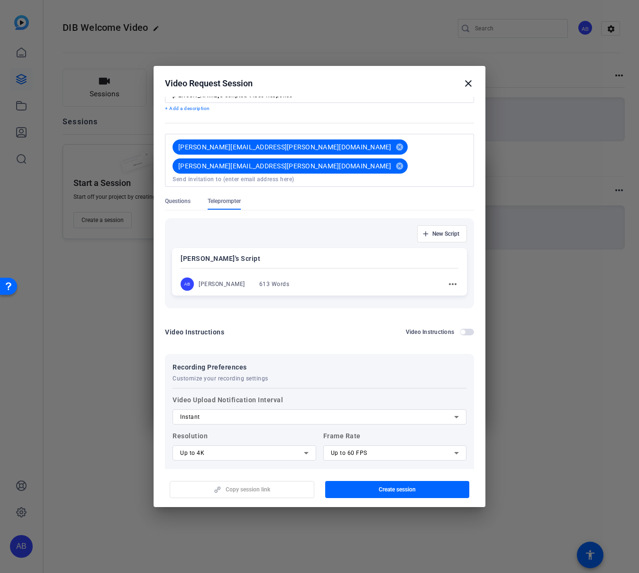
scroll to position [94, 0]
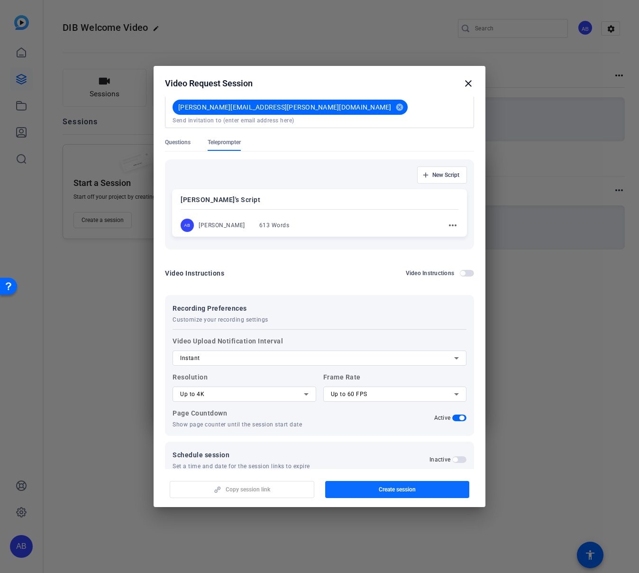
click at [393, 496] on span "button" at bounding box center [397, 489] width 145 height 23
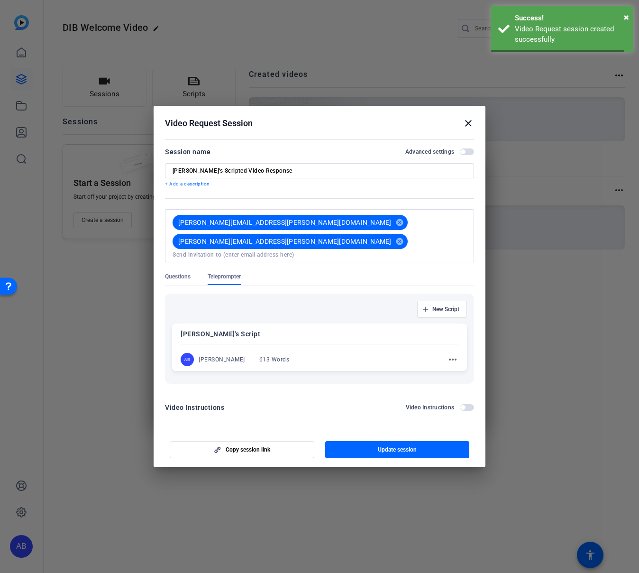
scroll to position [0, 0]
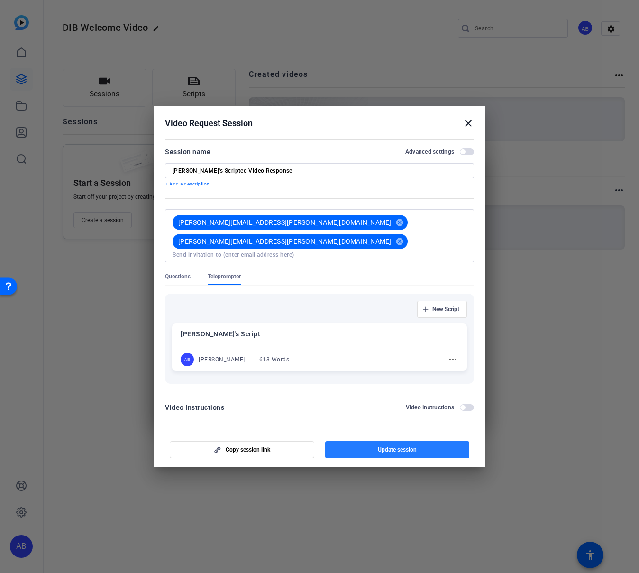
click at [357, 439] on span "button" at bounding box center [397, 449] width 145 height 23
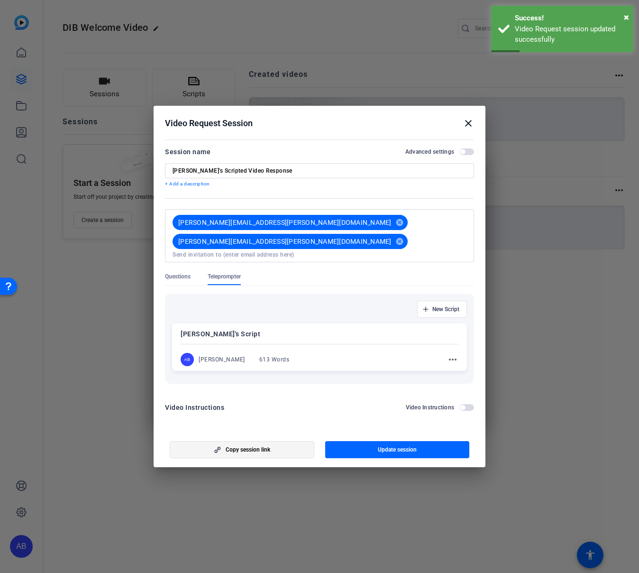
click at [294, 441] on span "button" at bounding box center [242, 449] width 144 height 23
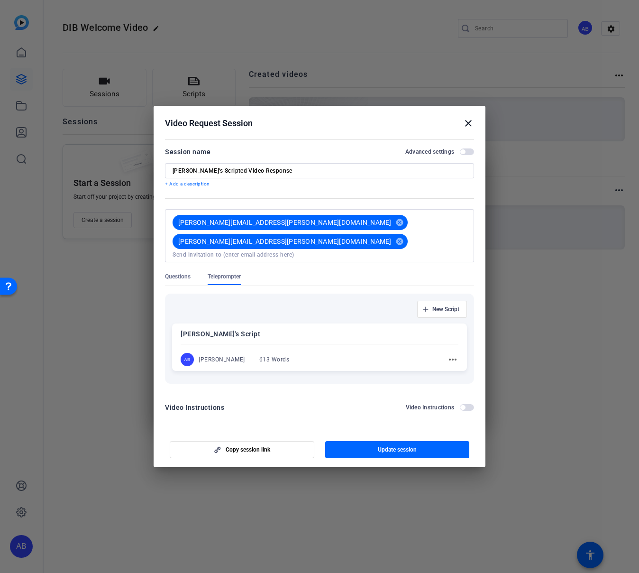
click at [470, 129] on mat-icon "close" at bounding box center [468, 123] width 11 height 11
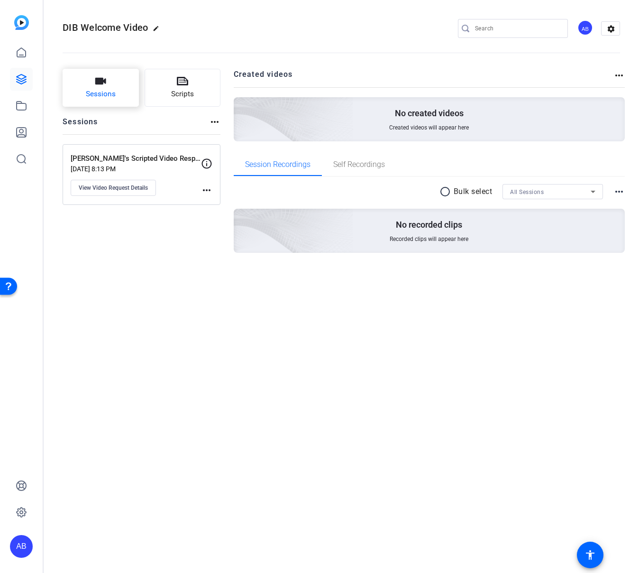
click at [92, 97] on span "Sessions" at bounding box center [101, 94] width 30 height 11
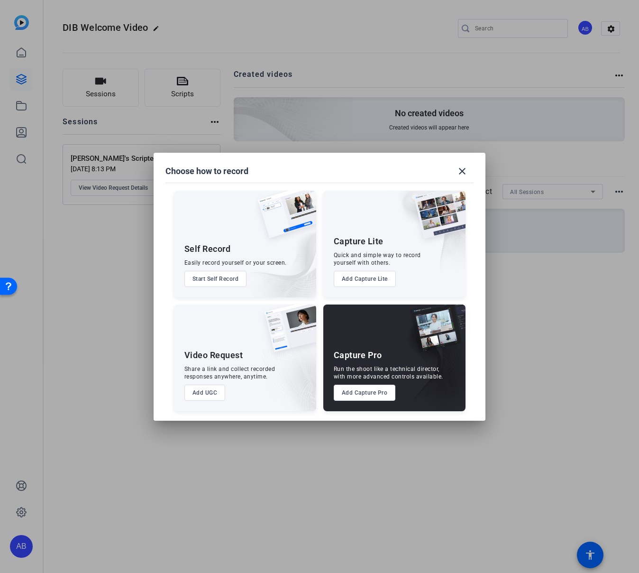
click at [210, 396] on button "Add UGC" at bounding box center [204, 393] width 41 height 16
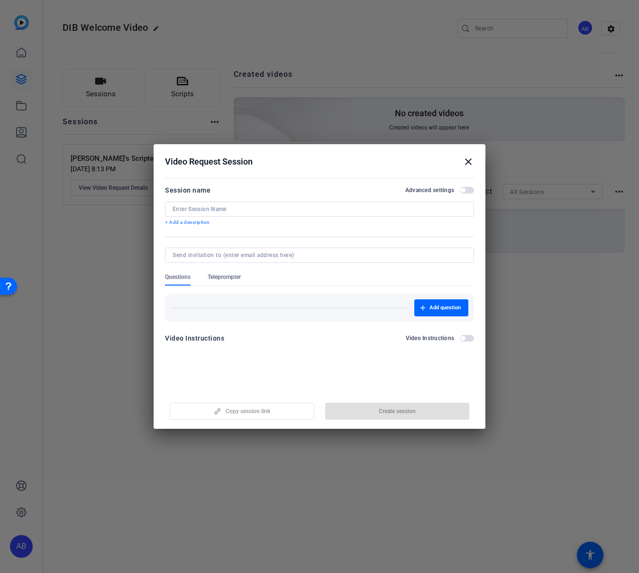
click at [229, 210] on input at bounding box center [320, 209] width 294 height 8
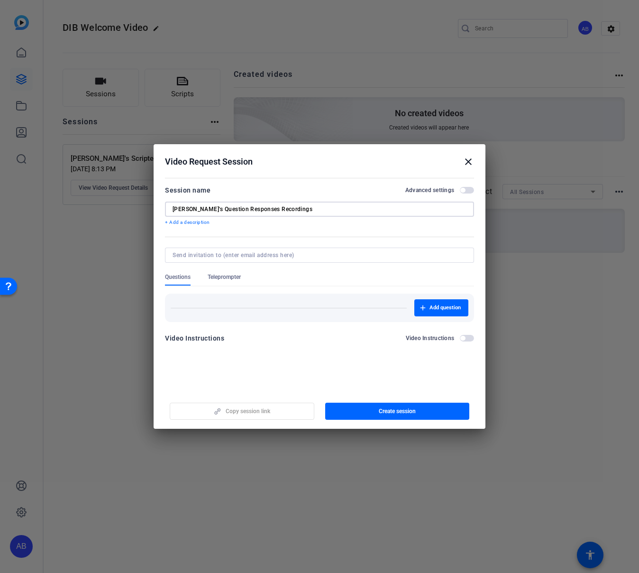
type input "[PERSON_NAME]'s Question Responses Recordings"
click at [216, 255] on input at bounding box center [318, 255] width 290 height 8
type input "[PERSON_NAME][EMAIL_ADDRESS][PERSON_NAME][DOMAIN_NAME]"
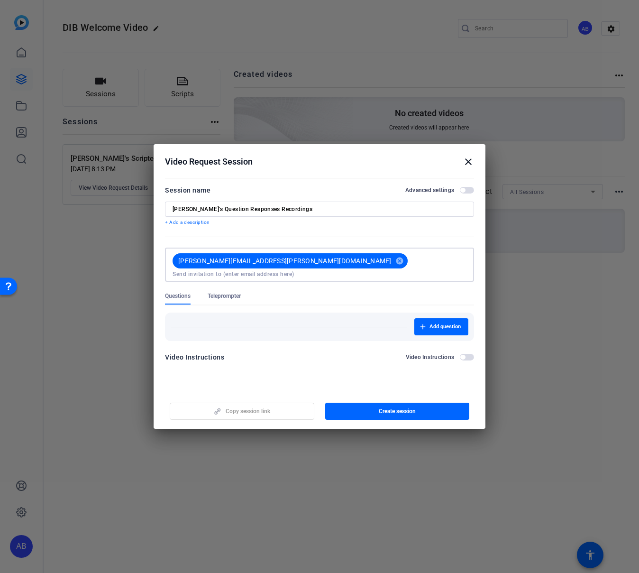
paste input "[URL][DOMAIN_NAME]"
type input "[URL][DOMAIN_NAME]"
click at [421, 270] on input "[URL][DOMAIN_NAME]" at bounding box center [320, 274] width 294 height 8
click at [422, 270] on input "[URL][DOMAIN_NAME]" at bounding box center [320, 274] width 294 height 8
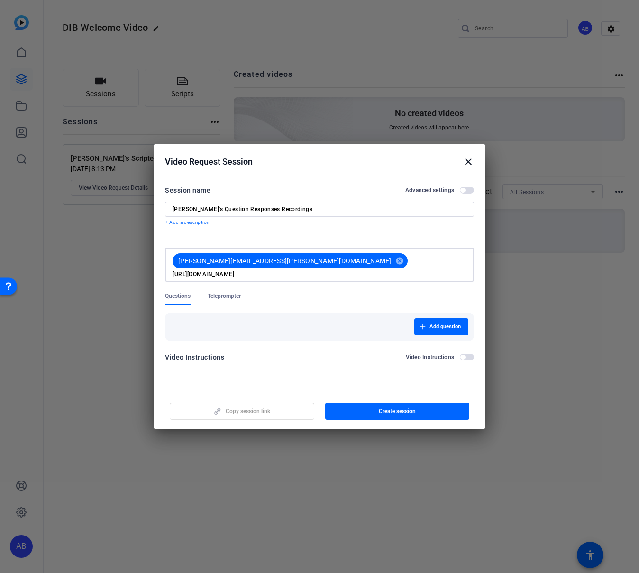
click at [421, 270] on input "[URL][DOMAIN_NAME]" at bounding box center [320, 274] width 294 height 8
click at [330, 270] on input at bounding box center [320, 274] width 294 height 8
paste input "[PERSON_NAME][EMAIL_ADDRESS][PERSON_NAME][DOMAIN_NAME]"
type input "[PERSON_NAME][EMAIL_ADDRESS][PERSON_NAME][DOMAIN_NAME]"
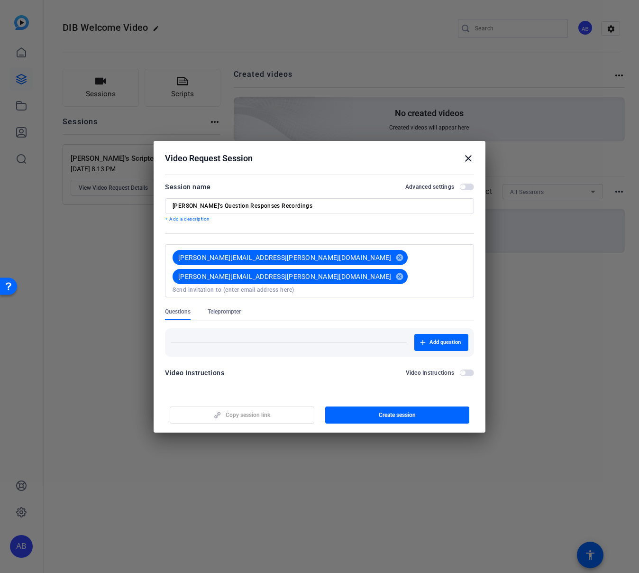
click at [199, 334] on div "Add question" at bounding box center [320, 342] width 298 height 17
click at [431, 339] on span "Add question" at bounding box center [445, 343] width 31 height 8
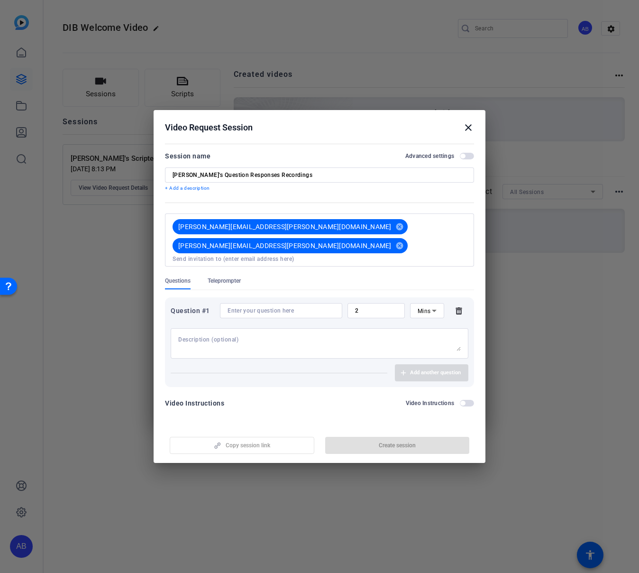
click at [230, 336] on textarea at bounding box center [319, 343] width 283 height 15
click at [256, 307] on input at bounding box center [281, 311] width 107 height 8
paste input "What personal or professional fulfillment do you get from your participation in…"
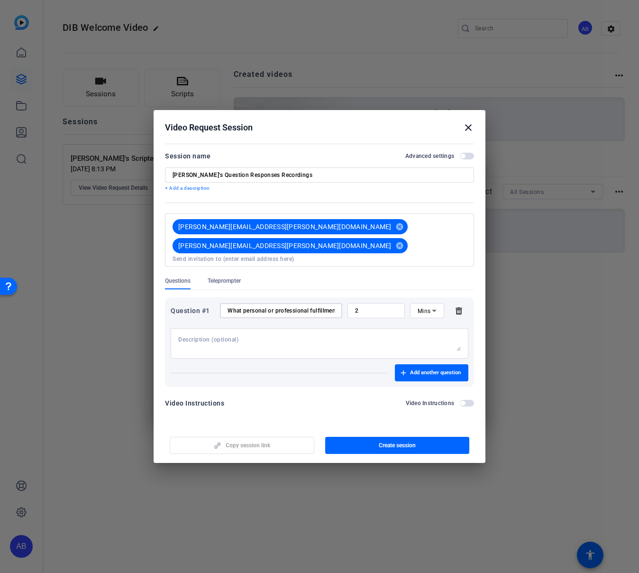
scroll to position [0, 180]
type input "What personal or professional fulfillment do you get from your participation in…"
click at [246, 336] on textarea at bounding box center [319, 343] width 283 height 15
type textarea "Please feel free to take the time you need to answer the question. Don't worry …"
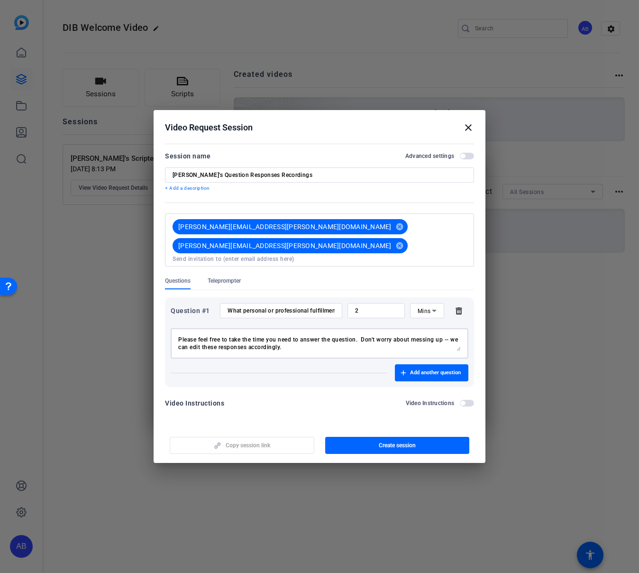
click at [386, 307] on input "2" at bounding box center [376, 311] width 42 height 8
click at [413, 369] on span "Add another question" at bounding box center [435, 373] width 51 height 8
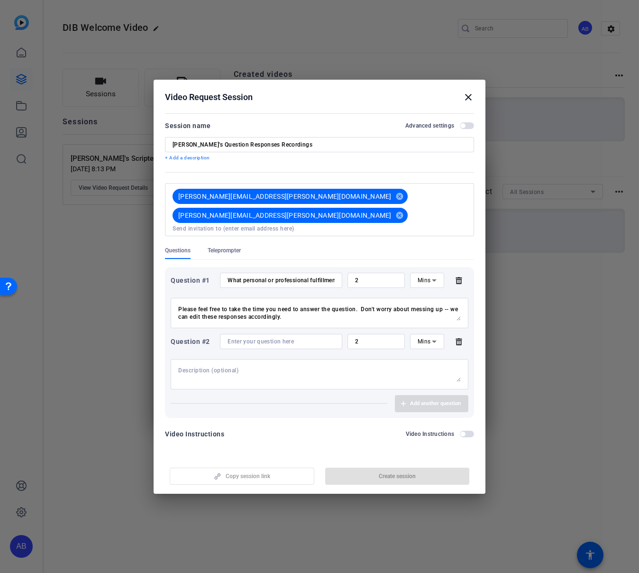
click at [268, 367] on textarea at bounding box center [319, 374] width 283 height 15
click at [267, 338] on input at bounding box center [281, 342] width 107 height 8
paste input "What are you most excited about Discover associates to experience?"
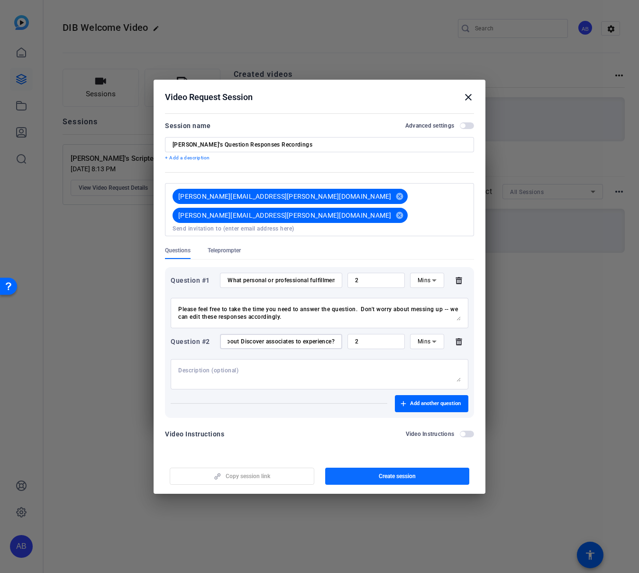
type input "What are you most excited about Discover associates to experience?"
click at [368, 469] on span "button" at bounding box center [397, 476] width 145 height 23
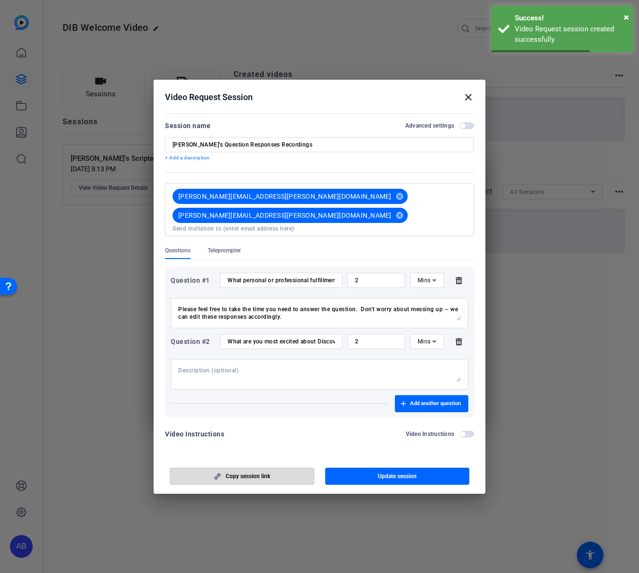
click at [303, 467] on span "button" at bounding box center [242, 476] width 144 height 23
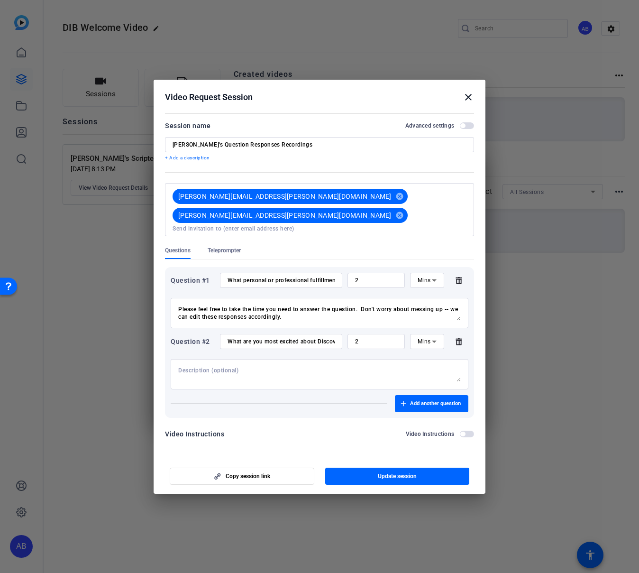
click at [469, 110] on h2 "Video Request Session close" at bounding box center [320, 95] width 332 height 31
click at [469, 103] on mat-icon "close" at bounding box center [468, 97] width 11 height 11
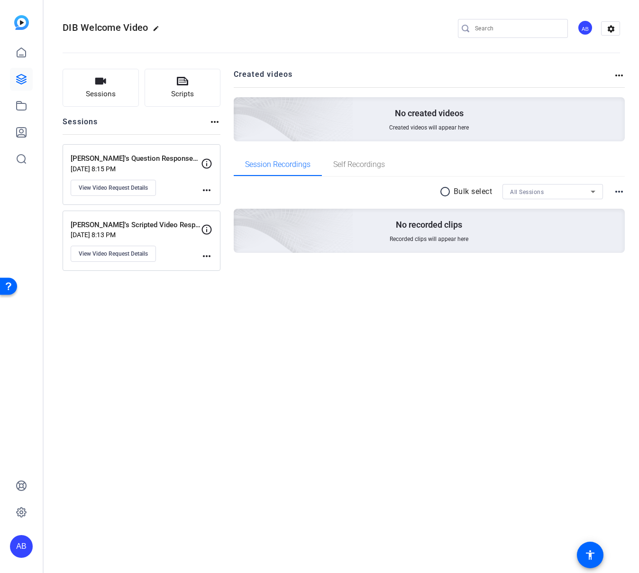
drag, startPoint x: 214, startPoint y: 371, endPoint x: 202, endPoint y: 75, distance: 295.7
click at [214, 371] on div "DIB Welcome Video edit AB settings Sessions Scripts Sessions more_horiz [PERSON…" at bounding box center [342, 286] width 596 height 573
click at [105, 97] on span "Sessions" at bounding box center [101, 94] width 30 height 11
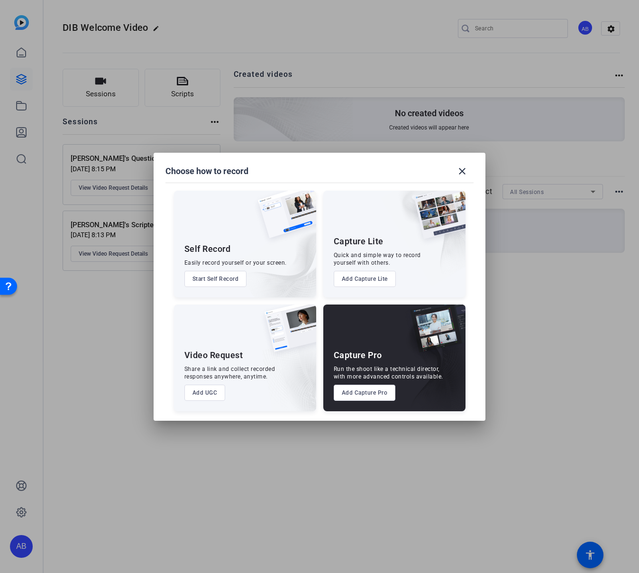
click at [215, 394] on button "Add UGC" at bounding box center [204, 393] width 41 height 16
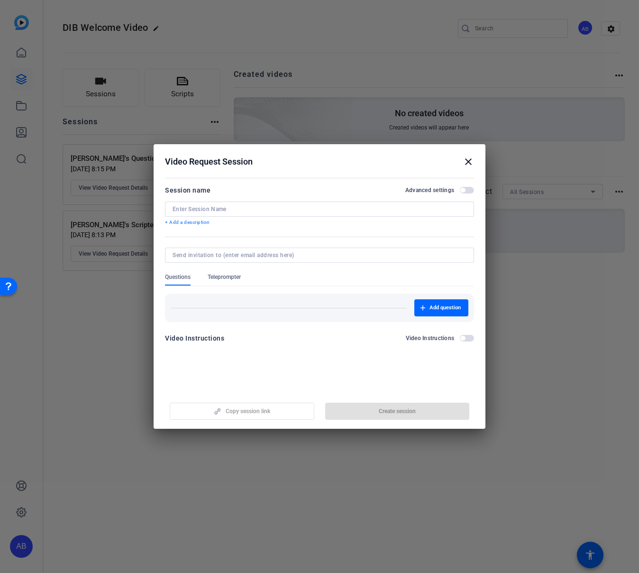
click at [261, 210] on input at bounding box center [320, 209] width 294 height 8
type input "[PERSON_NAME]'s Scripted Response"
click at [254, 256] on input at bounding box center [318, 255] width 290 height 8
drag, startPoint x: 469, startPoint y: 157, endPoint x: 467, endPoint y: 167, distance: 10.1
click at [469, 157] on mat-icon "close" at bounding box center [468, 161] width 11 height 11
